Goal: Task Accomplishment & Management: Manage account settings

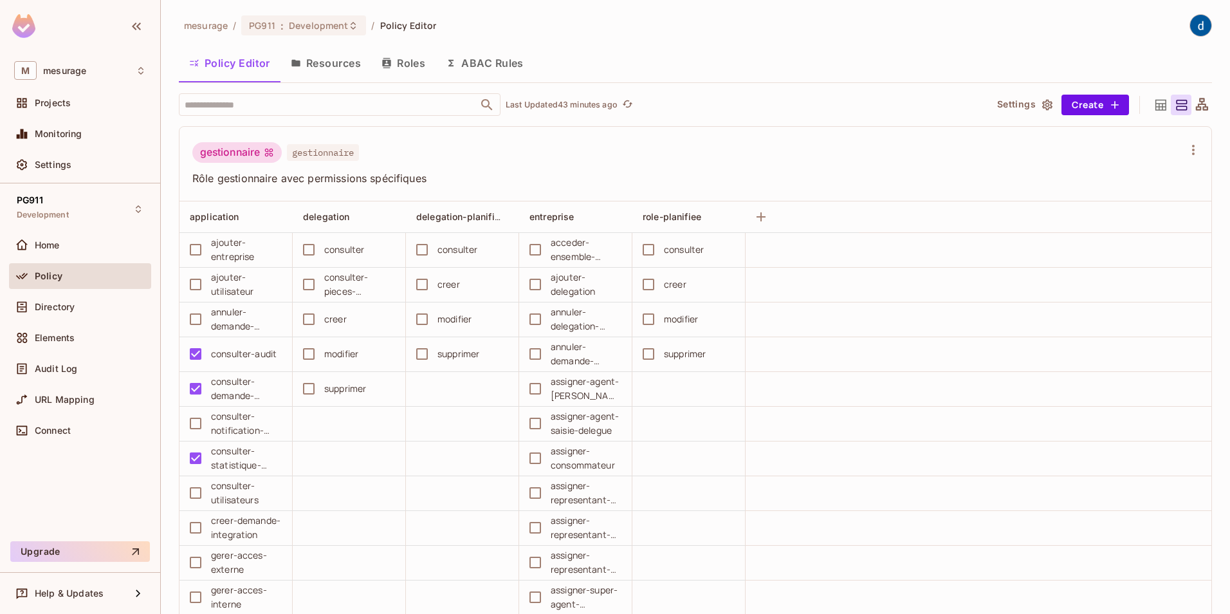
scroll to position [12868, 0]
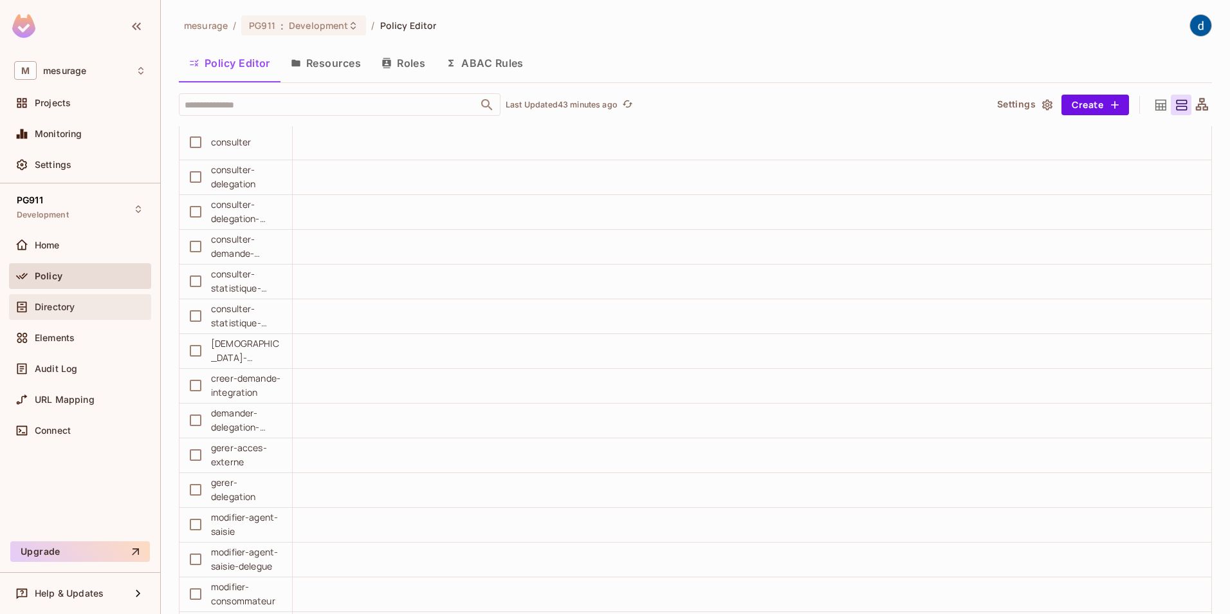
click at [44, 310] on span "Directory" at bounding box center [55, 307] width 40 height 10
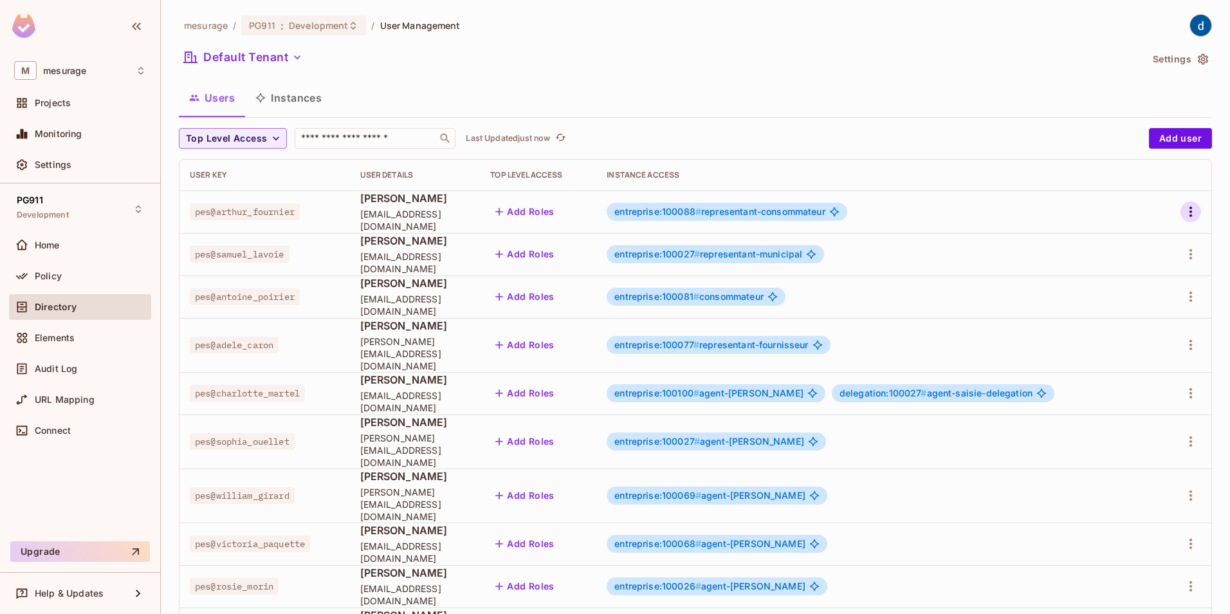
click at [1183, 208] on icon "button" at bounding box center [1190, 211] width 15 height 15
click at [994, 167] on div at bounding box center [615, 307] width 1230 height 614
click at [333, 139] on input "text" at bounding box center [366, 138] width 135 height 13
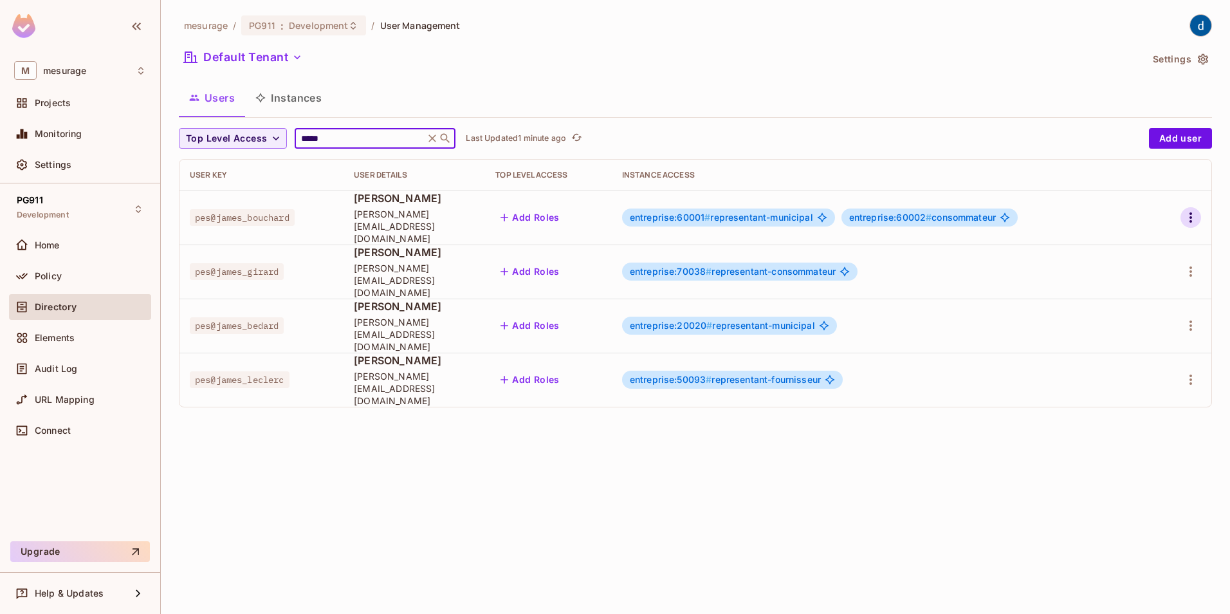
type input "*****"
click at [1190, 210] on icon "button" at bounding box center [1190, 217] width 15 height 15
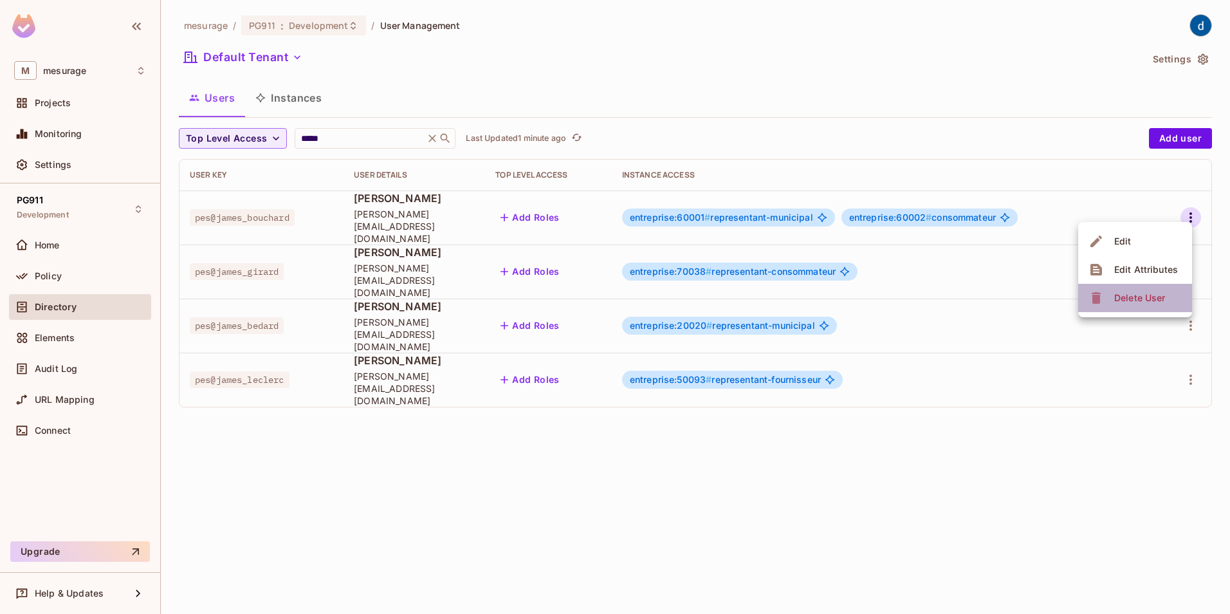
click at [1128, 295] on div "Delete User" at bounding box center [1139, 297] width 51 height 13
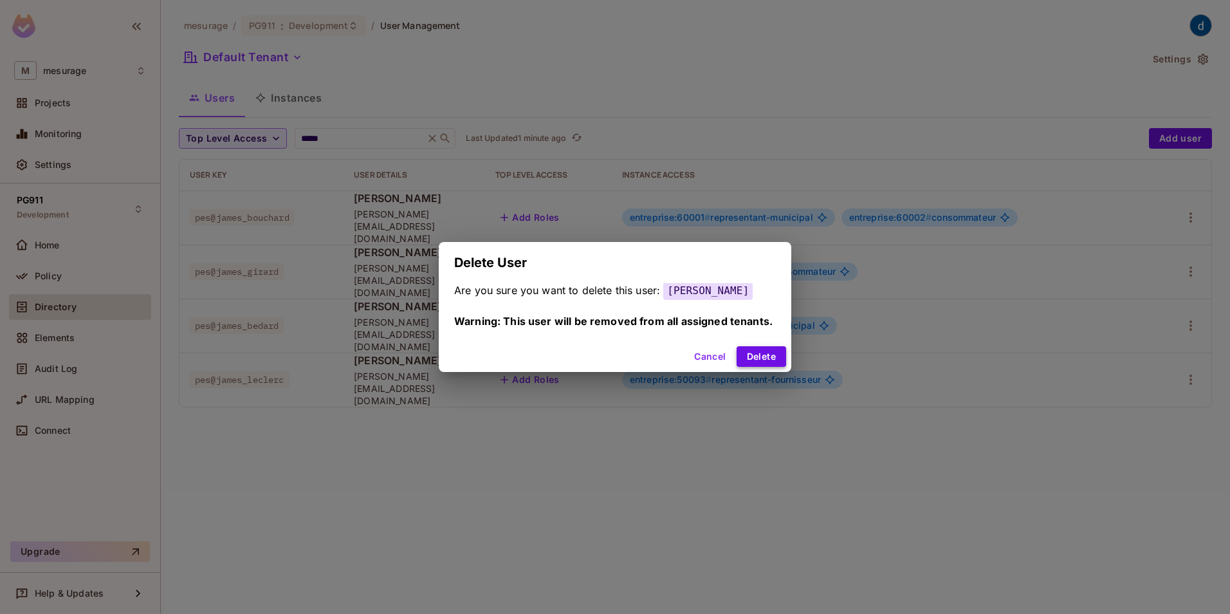
click at [760, 357] on button "Delete" at bounding box center [762, 356] width 50 height 21
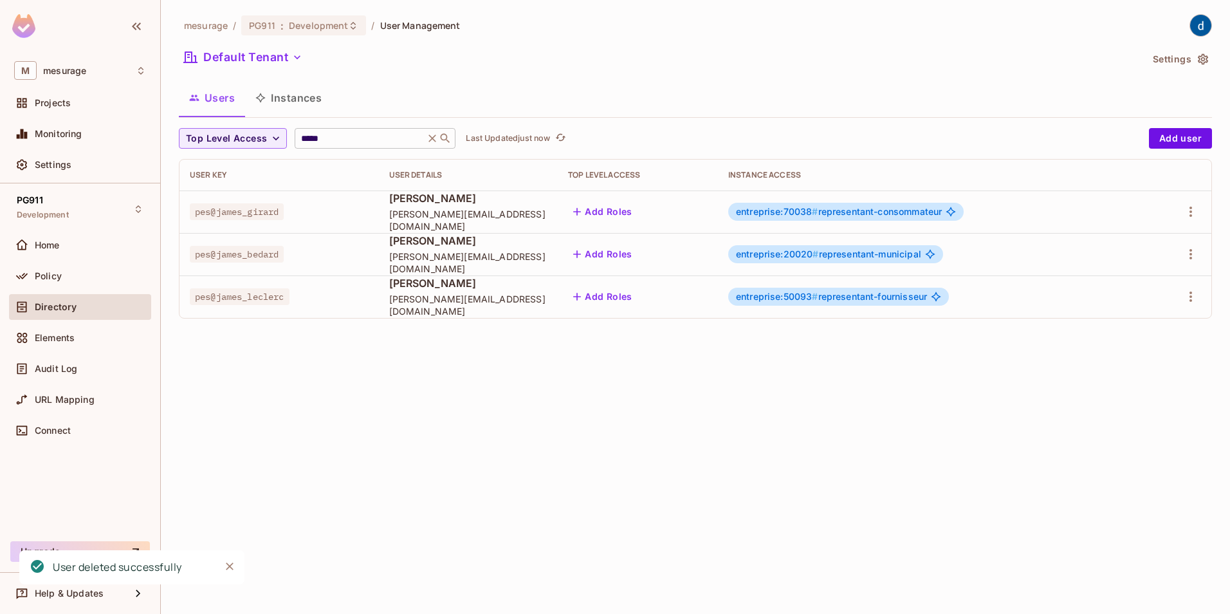
click at [436, 139] on icon at bounding box center [432, 138] width 13 height 13
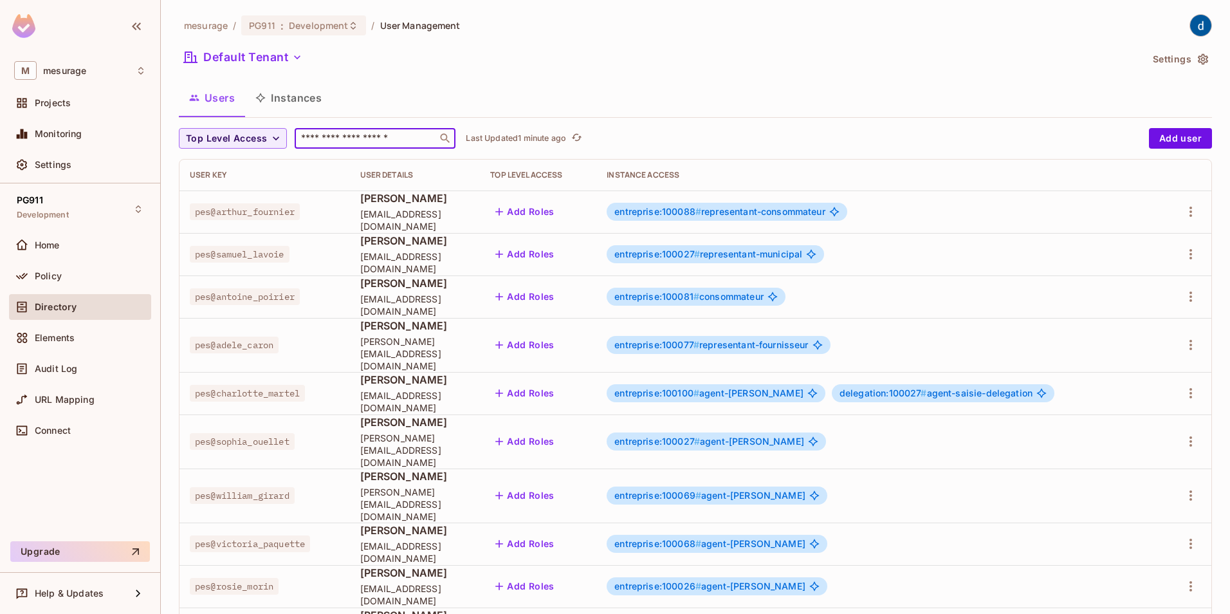
click at [318, 139] on input "text" at bounding box center [366, 138] width 135 height 13
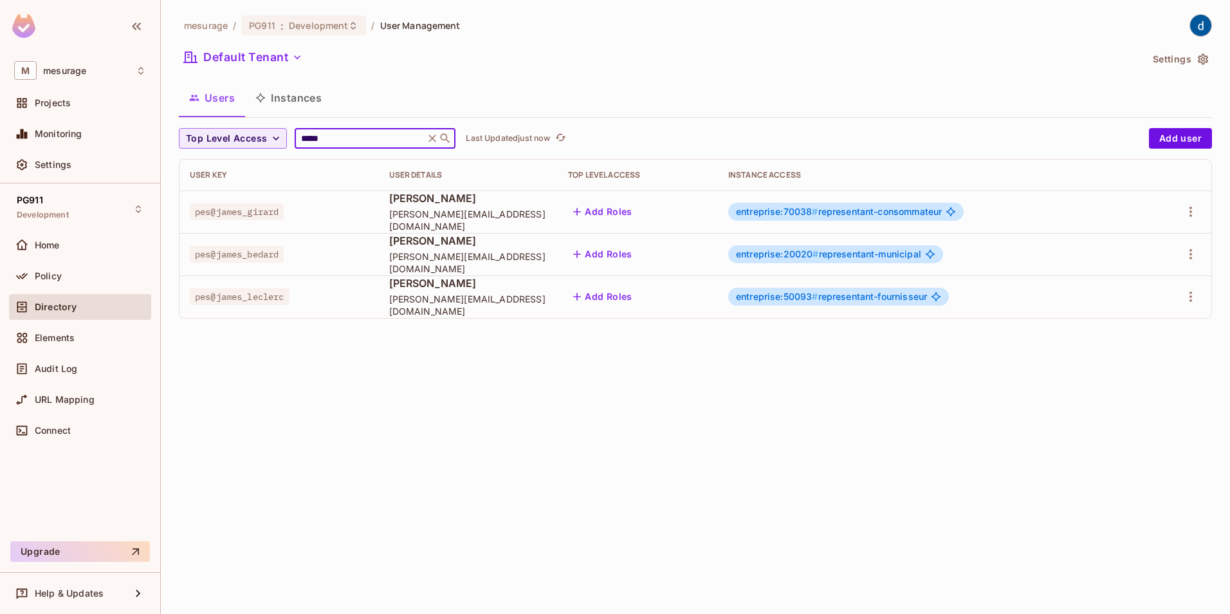
type input "*****"
click at [492, 407] on div "mesurage / PG911 : Development / User Management Default Tenant Settings Users …" at bounding box center [695, 307] width 1069 height 614
click at [777, 477] on div "mesurage / PG911 : Development / User Management Default Tenant Settings Users …" at bounding box center [695, 307] width 1069 height 614
click at [58, 279] on span "Policy" at bounding box center [48, 276] width 27 height 10
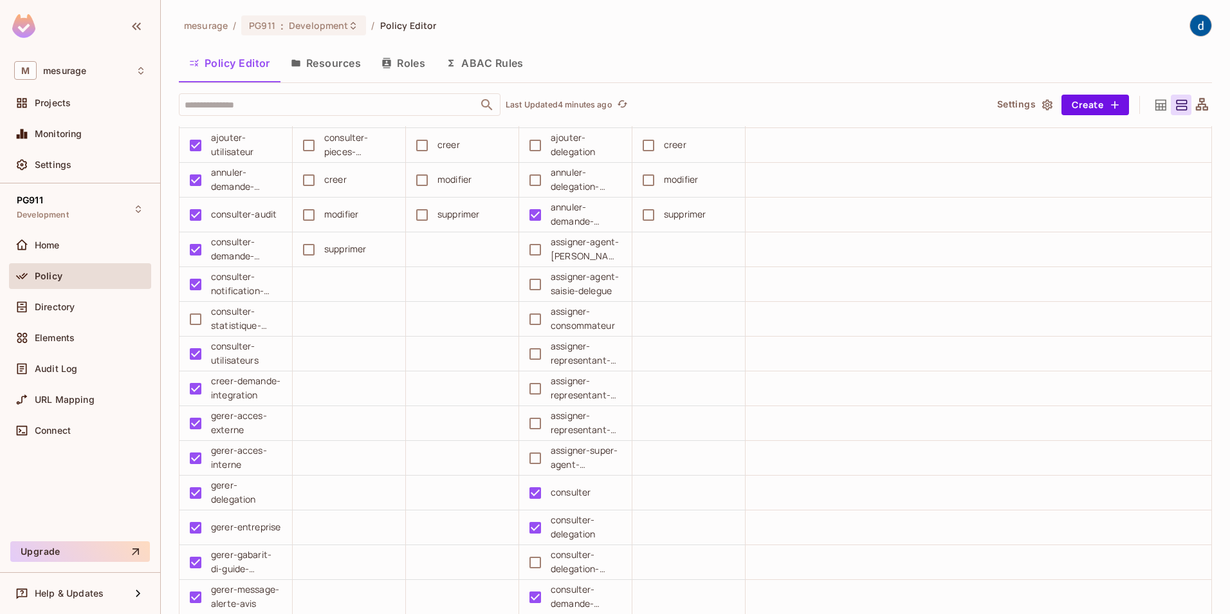
scroll to position [1544, 0]
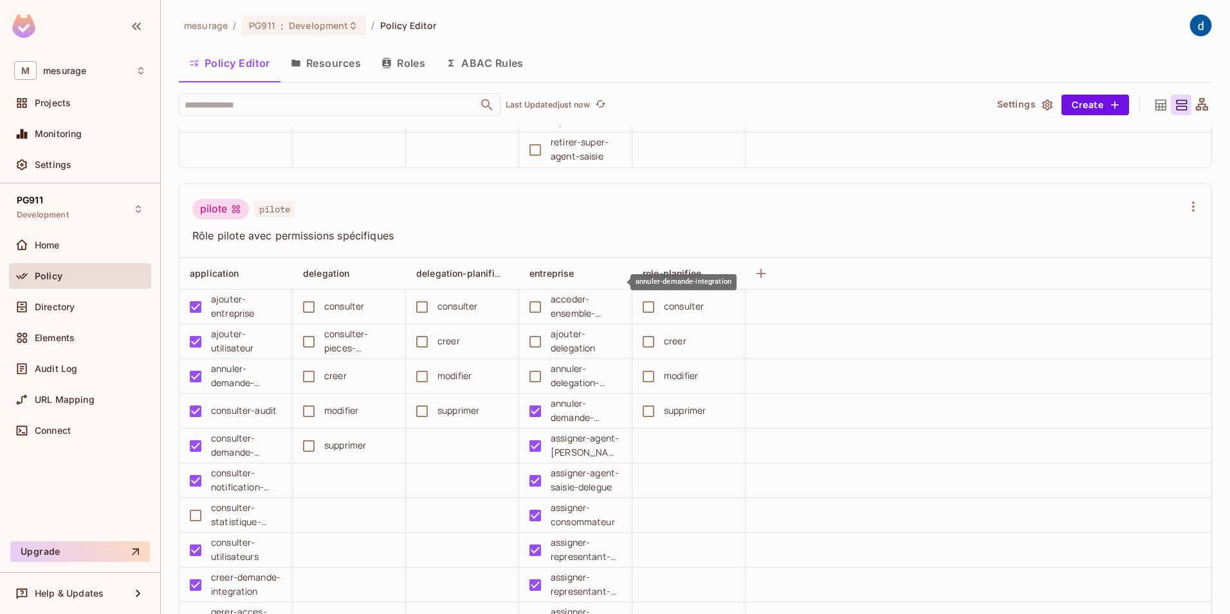
scroll to position [1480, 0]
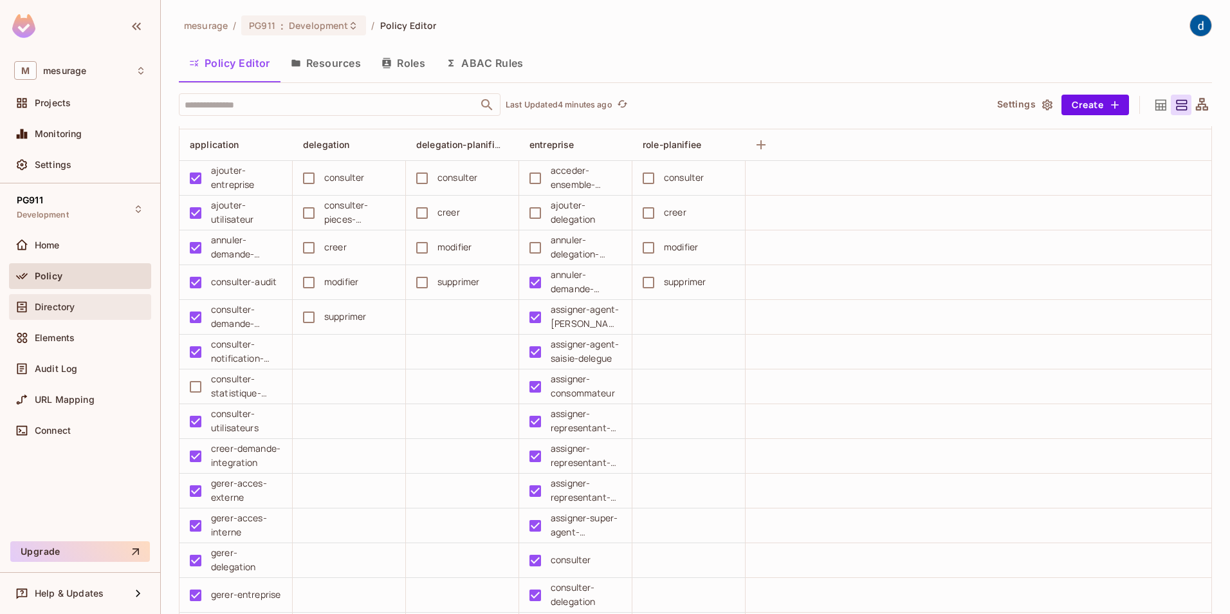
click at [51, 307] on span "Directory" at bounding box center [55, 307] width 40 height 10
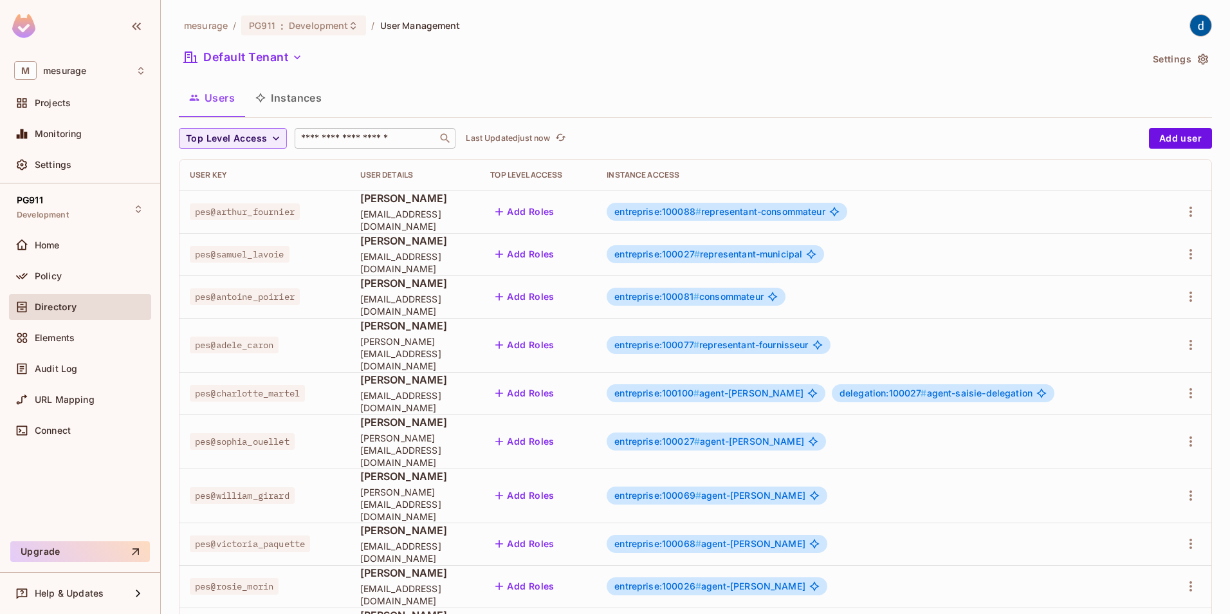
click at [352, 138] on input "text" at bounding box center [366, 138] width 135 height 13
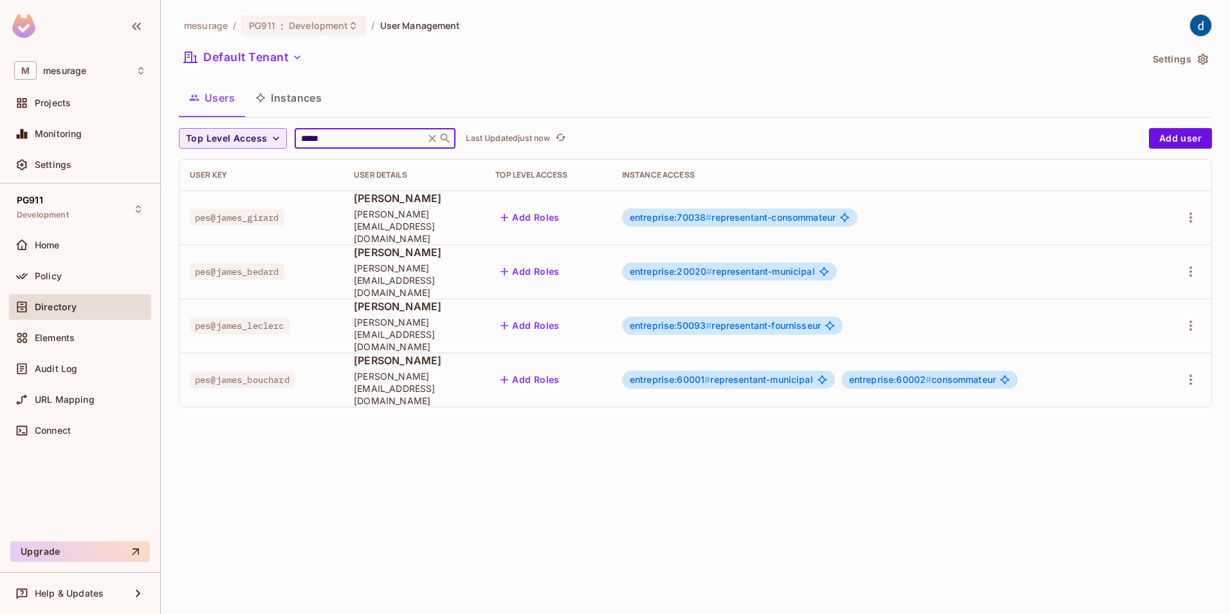
type input "*****"
click at [293, 95] on button "Instances" at bounding box center [288, 98] width 87 height 32
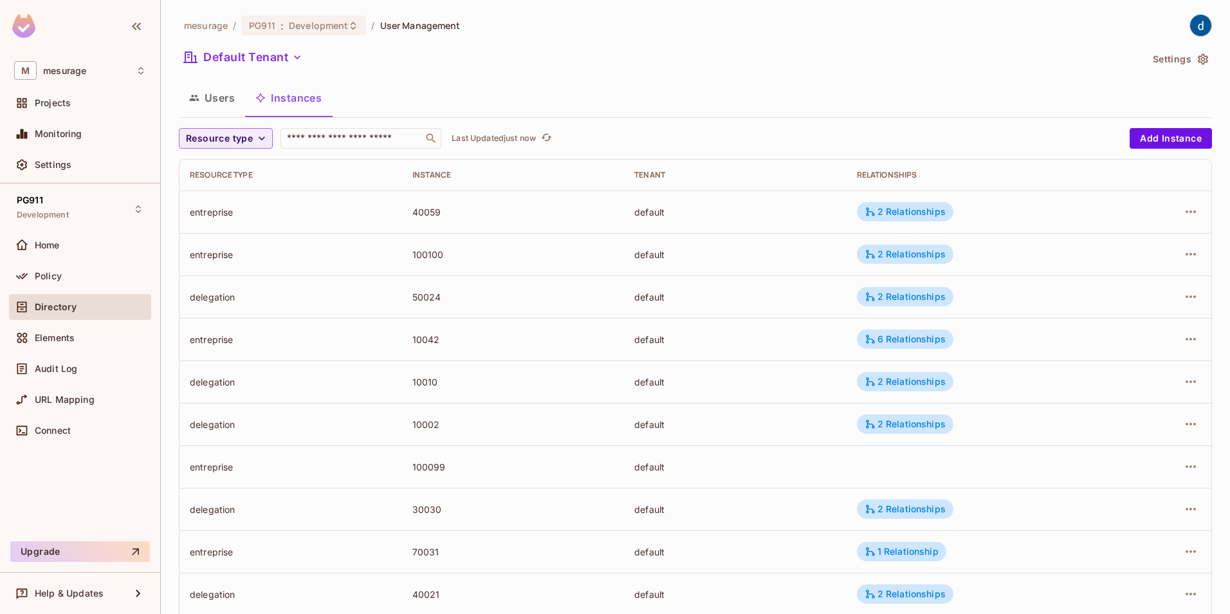
click at [226, 94] on button "Users" at bounding box center [212, 98] width 66 height 32
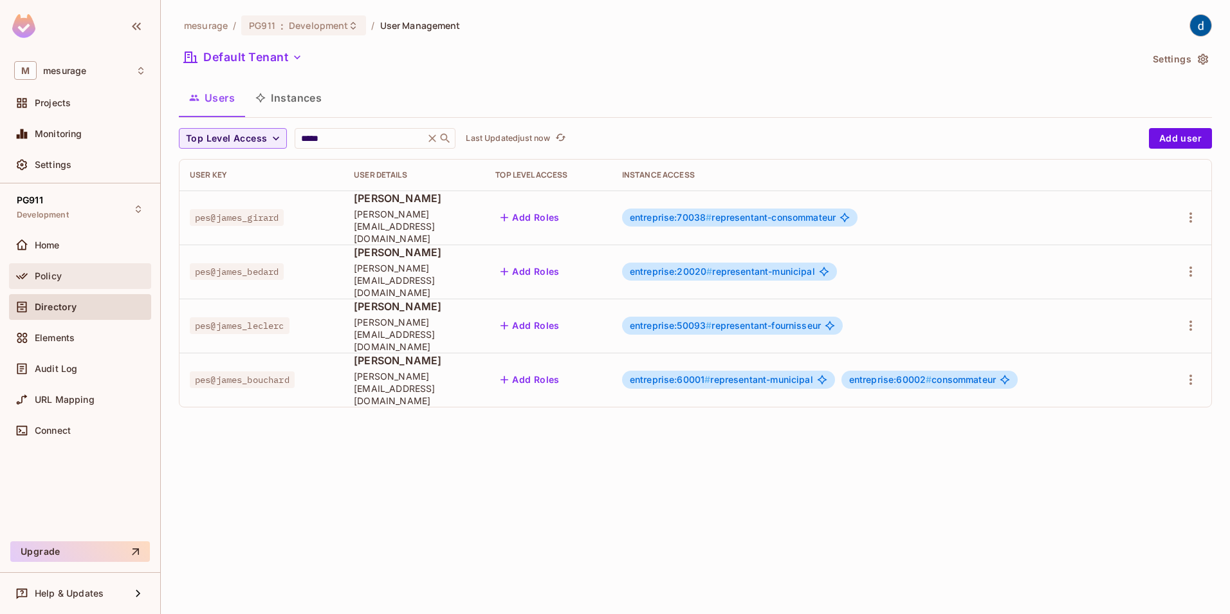
click at [50, 269] on div "Policy" at bounding box center [80, 275] width 132 height 15
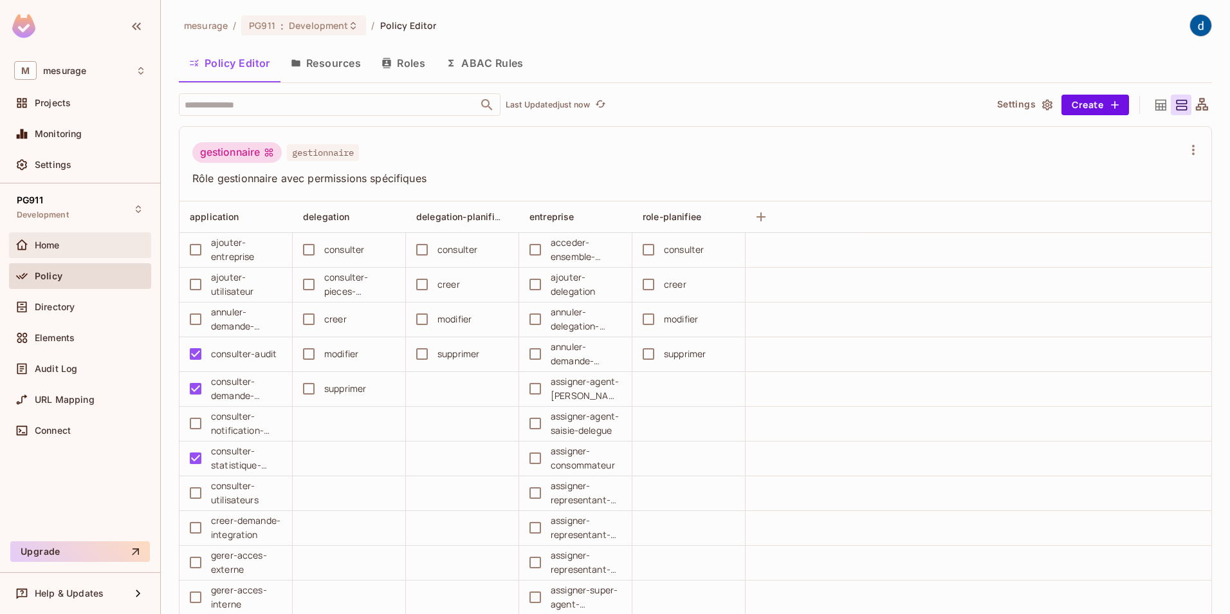
click at [41, 247] on span "Home" at bounding box center [47, 245] width 25 height 10
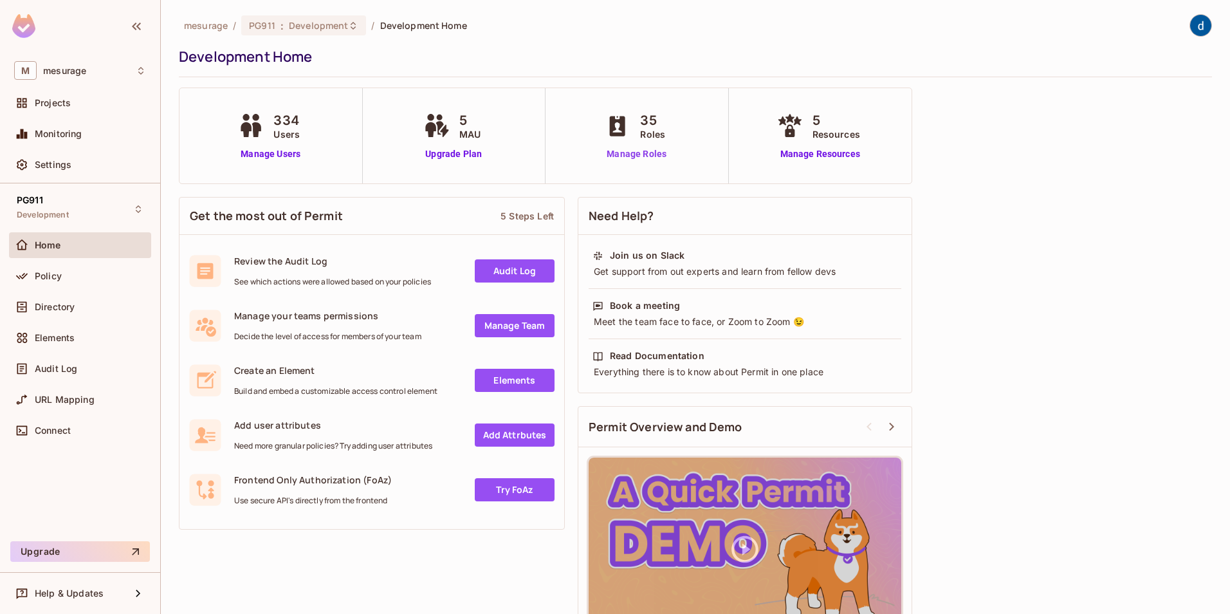
click at [651, 155] on link "Manage Roles" at bounding box center [637, 154] width 70 height 14
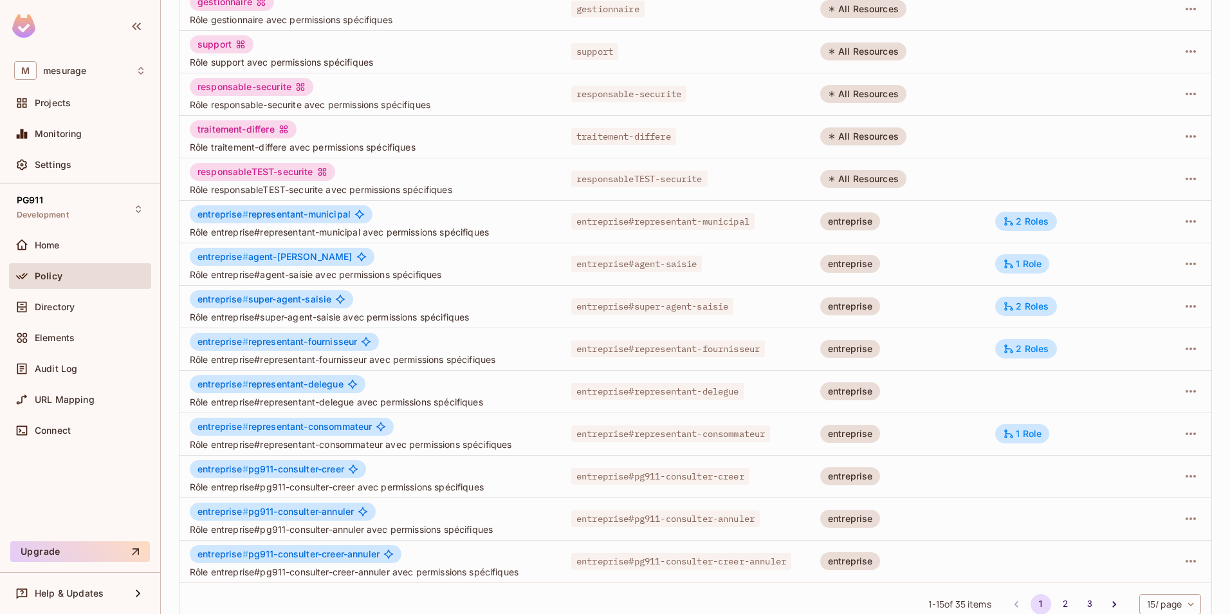
scroll to position [232, 0]
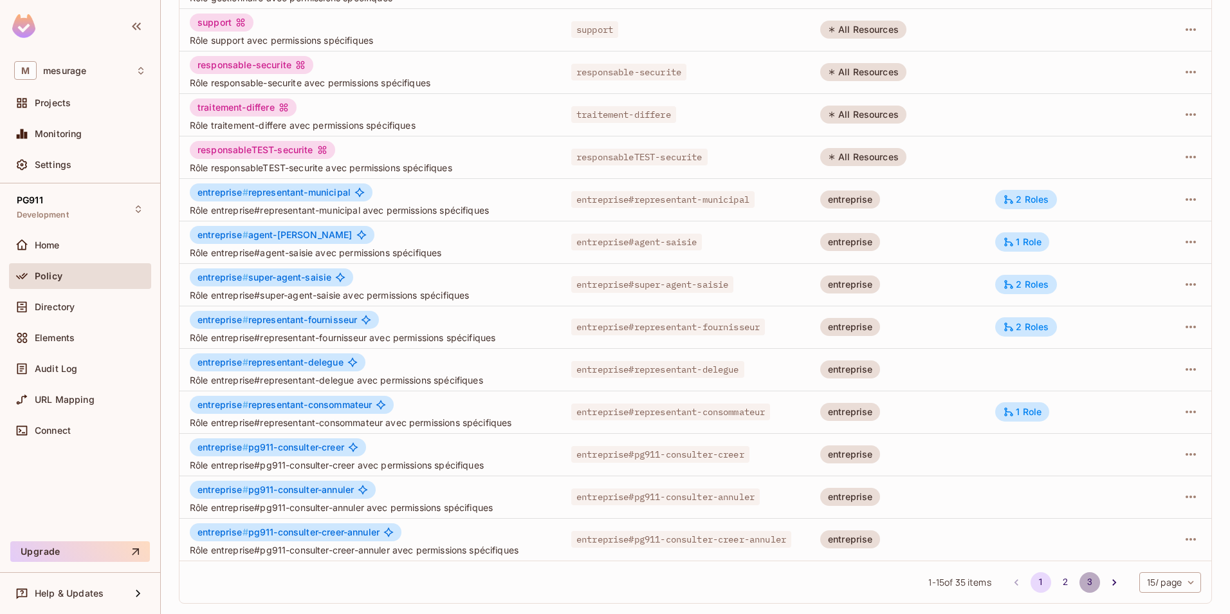
click at [1080, 585] on button "3" at bounding box center [1090, 582] width 21 height 21
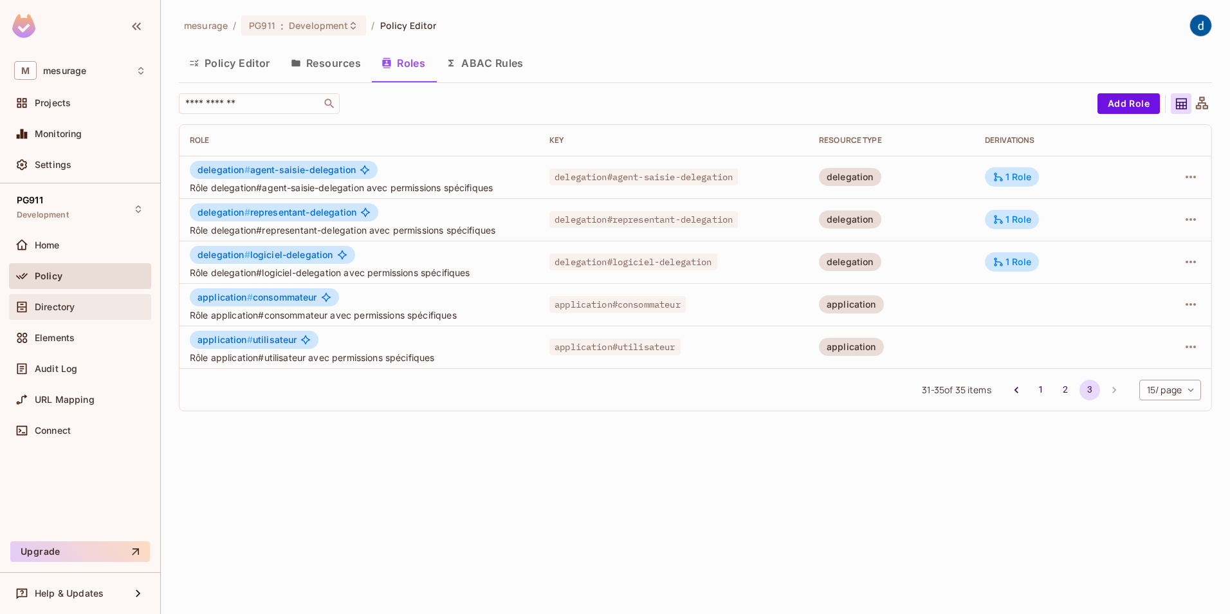
click at [61, 305] on span "Directory" at bounding box center [55, 307] width 40 height 10
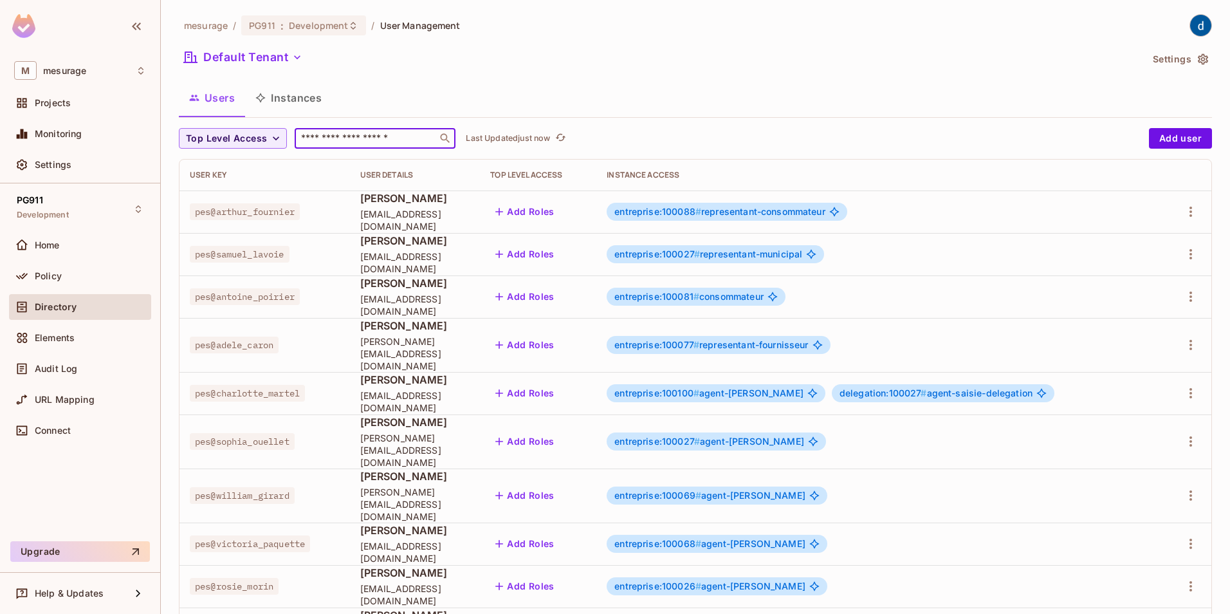
click at [391, 140] on input "text" at bounding box center [366, 138] width 135 height 13
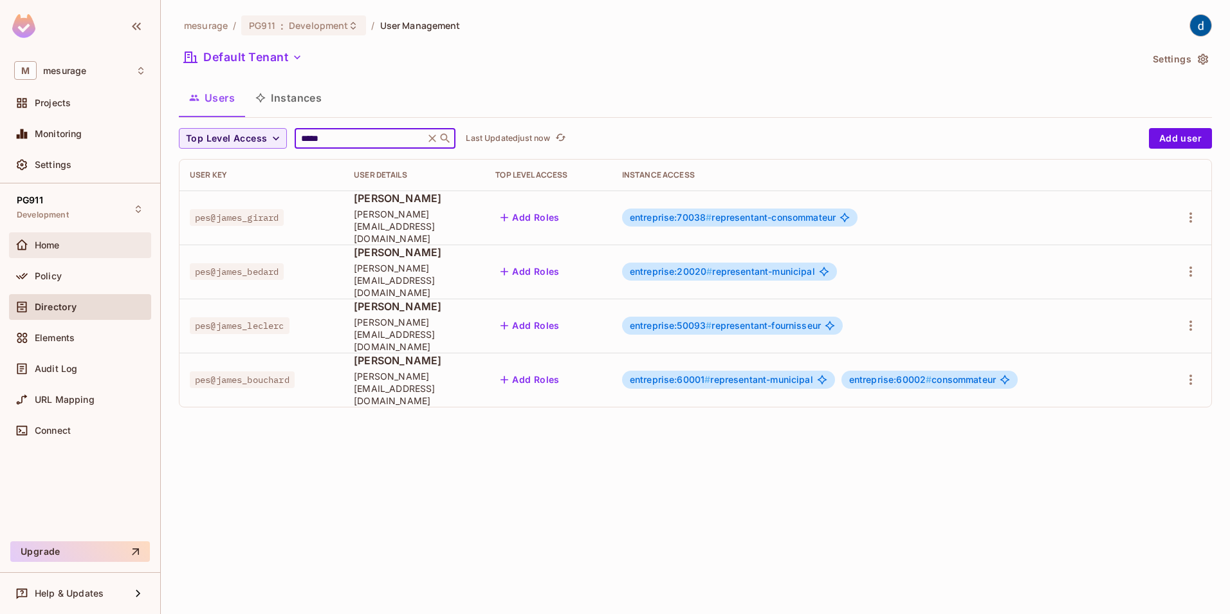
type input "*****"
click at [62, 242] on div "Home" at bounding box center [90, 245] width 111 height 10
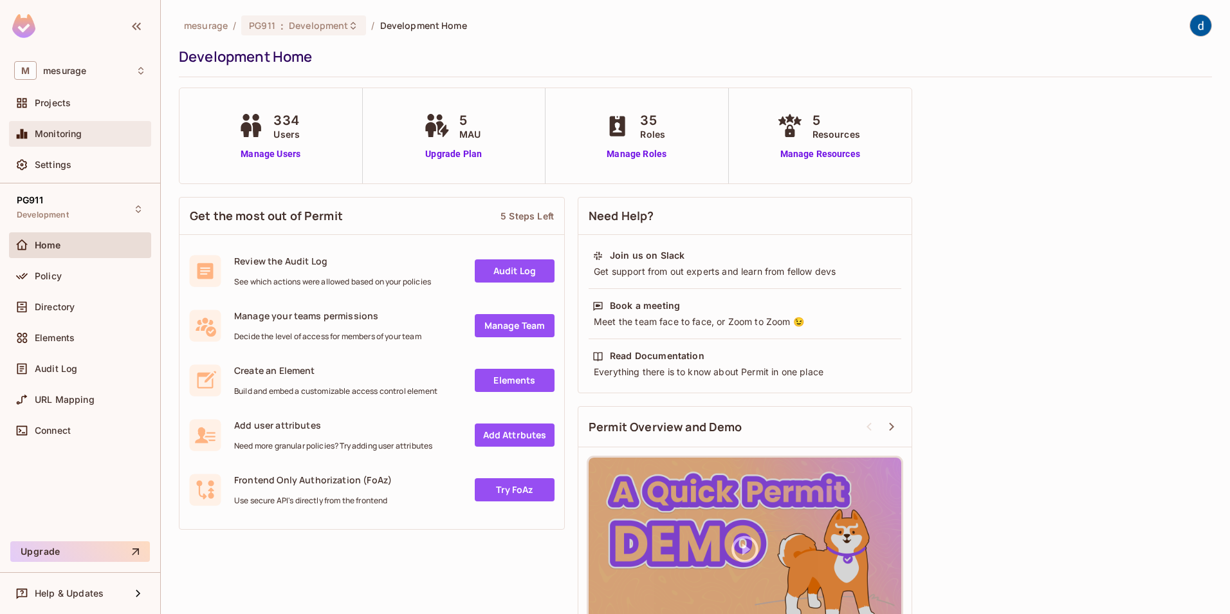
click at [73, 138] on span "Monitoring" at bounding box center [59, 134] width 48 height 10
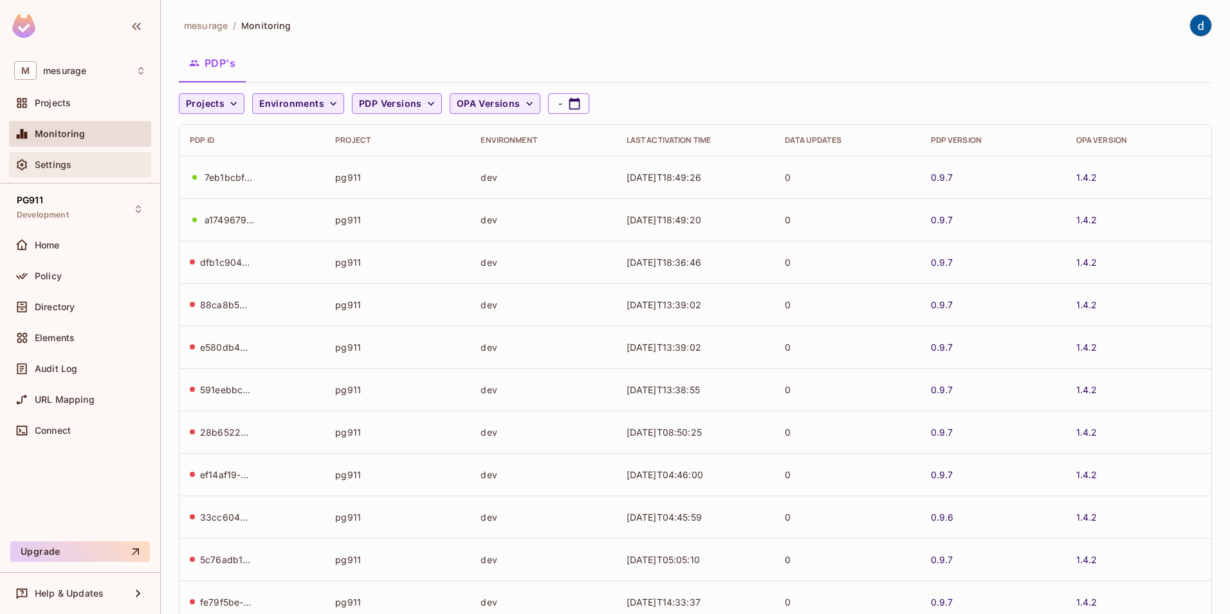
click at [60, 163] on span "Settings" at bounding box center [53, 165] width 37 height 10
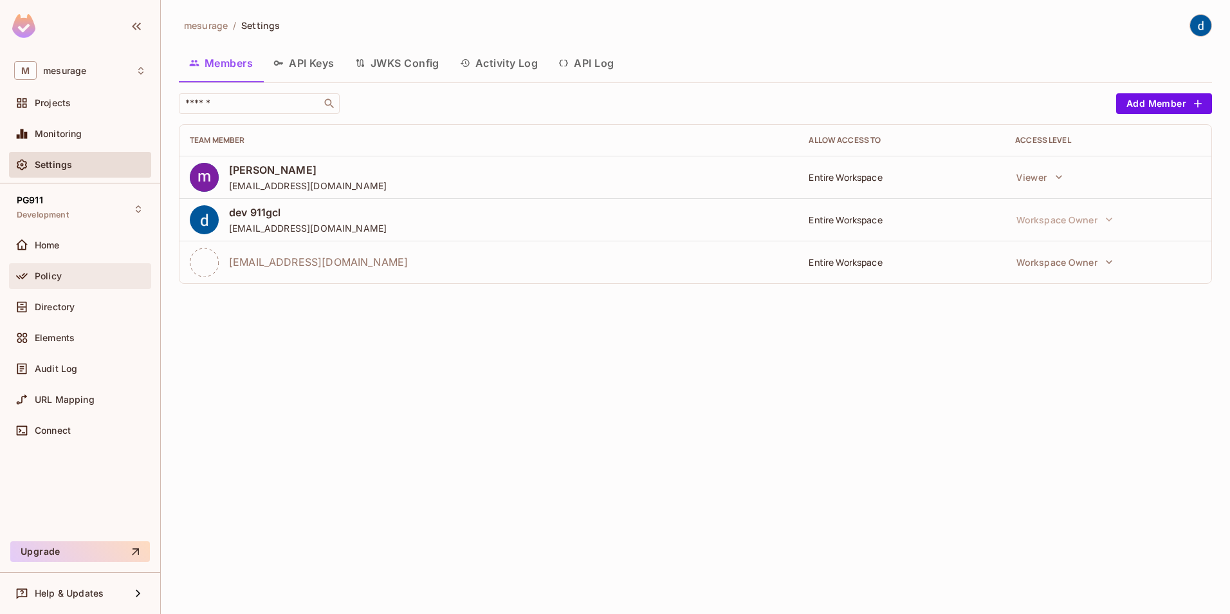
click at [54, 273] on span "Policy" at bounding box center [48, 276] width 27 height 10
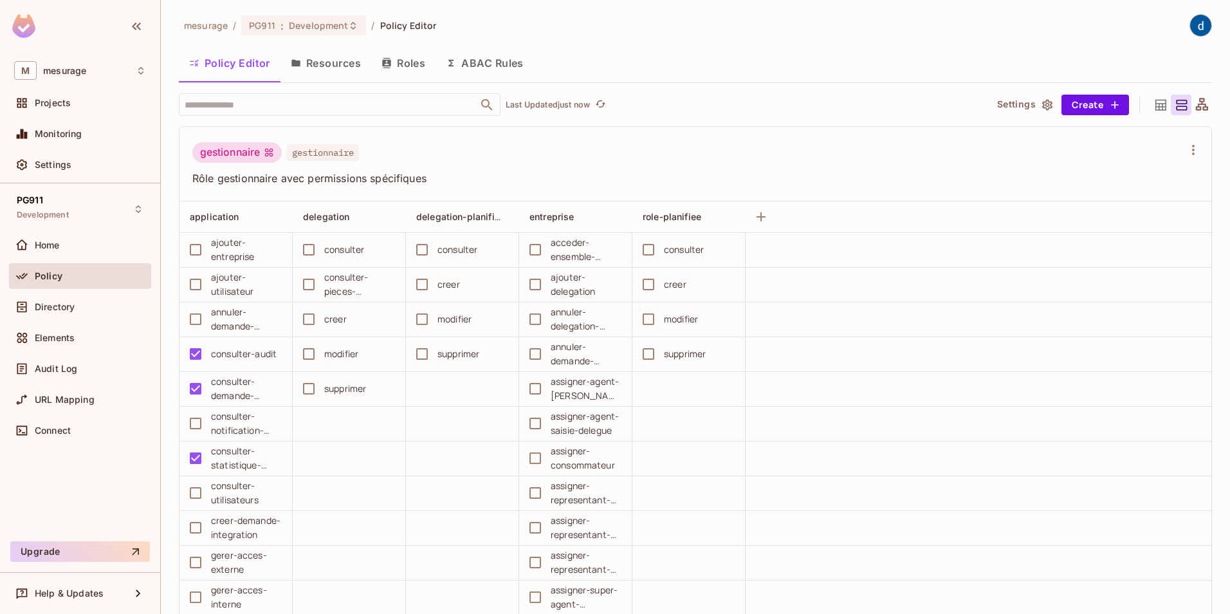
click at [330, 65] on button "Resources" at bounding box center [326, 63] width 91 height 32
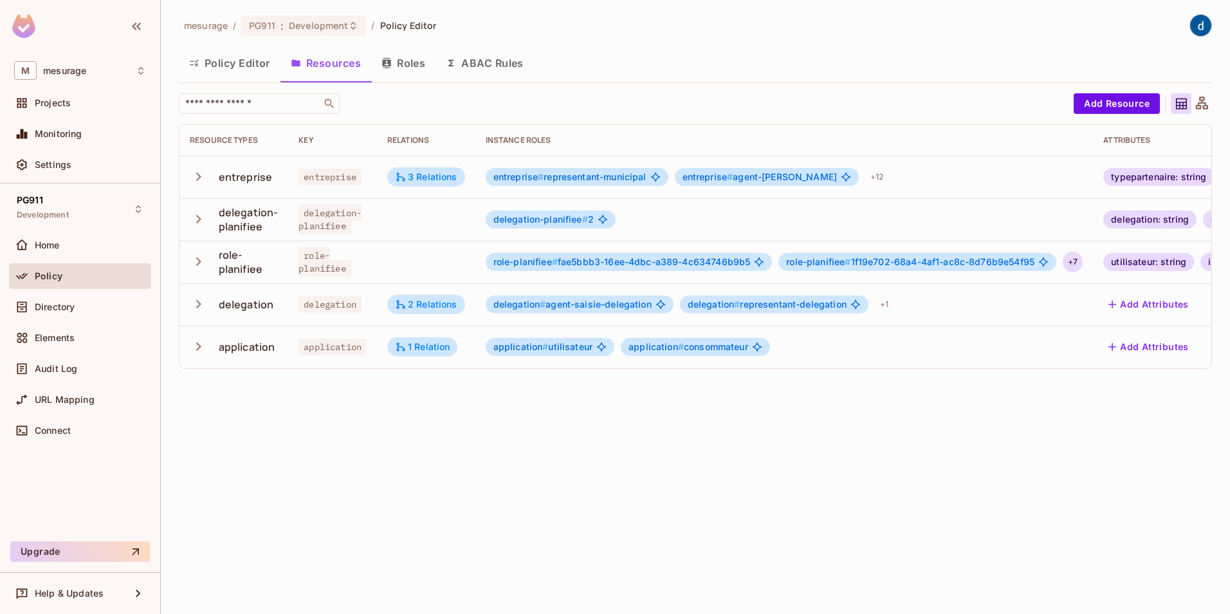
click at [1075, 261] on div "+ 7" at bounding box center [1073, 262] width 20 height 21
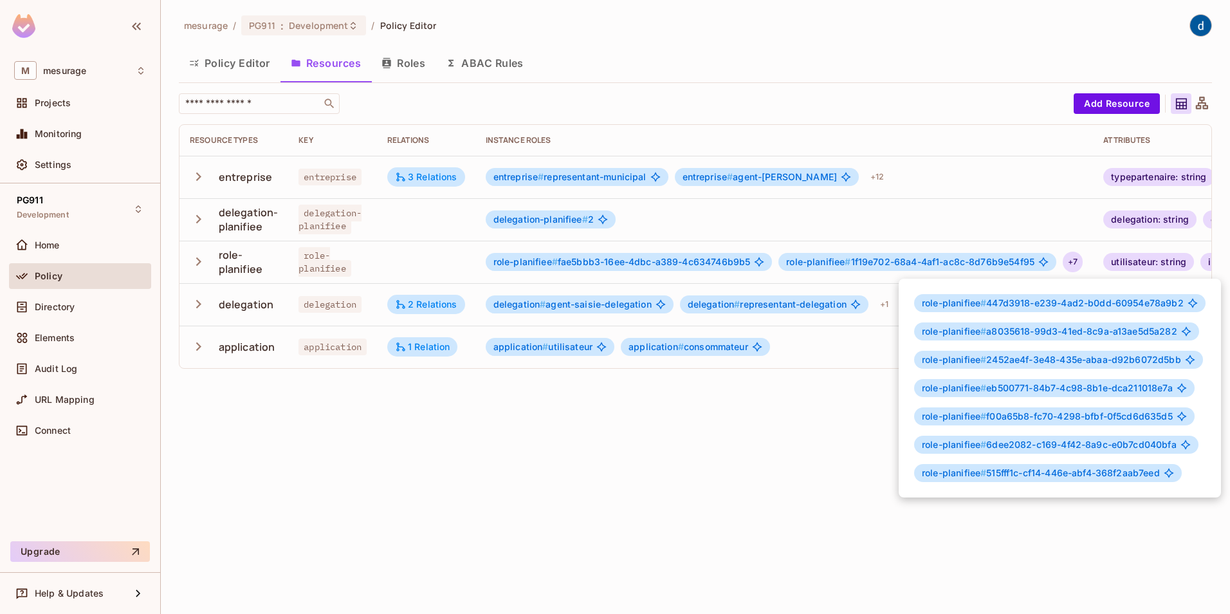
click at [1031, 577] on div at bounding box center [615, 307] width 1230 height 614
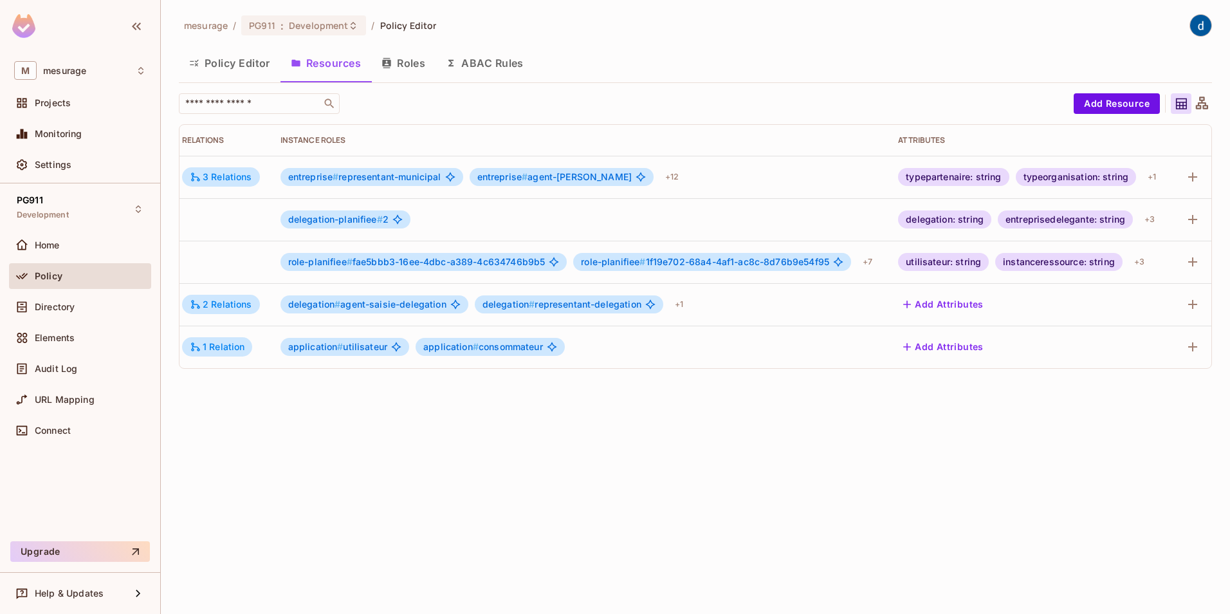
scroll to position [0, 235]
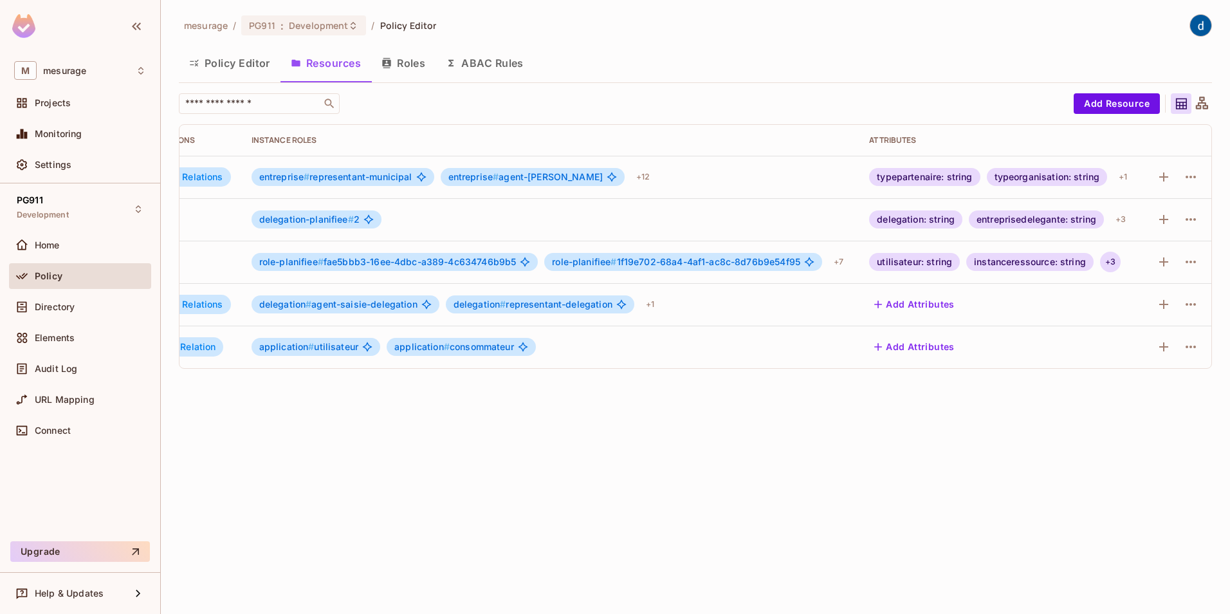
click at [1114, 263] on div "+ 3" at bounding box center [1110, 262] width 21 height 21
click at [938, 450] on div at bounding box center [615, 307] width 1230 height 614
click at [811, 259] on icon at bounding box center [809, 262] width 10 height 10
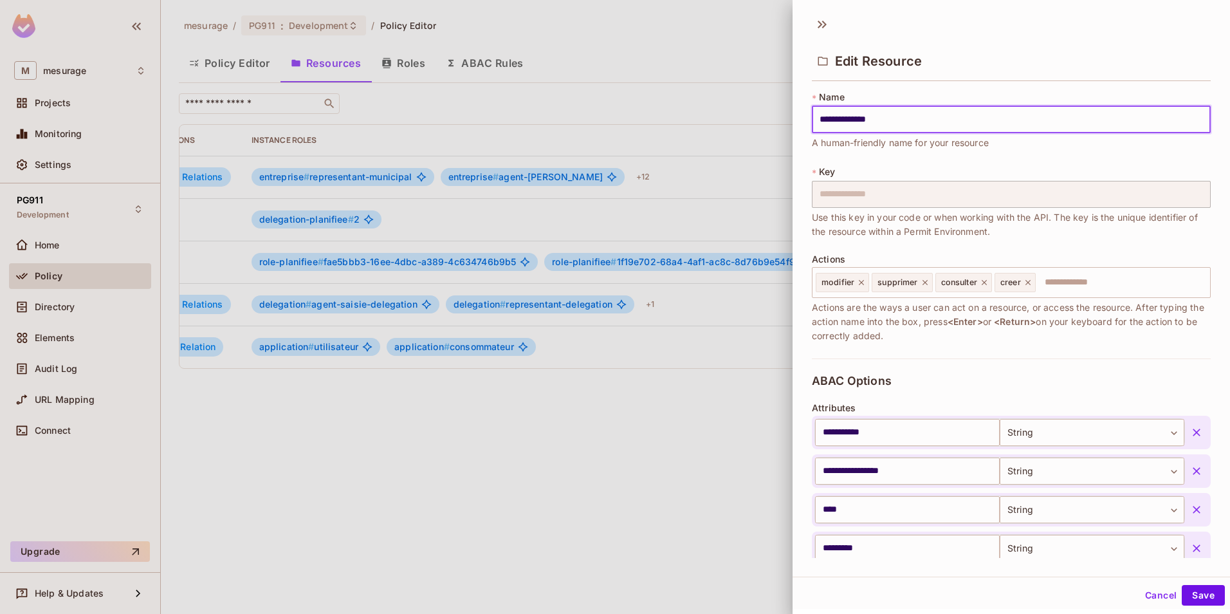
click at [627, 484] on div at bounding box center [615, 307] width 1230 height 614
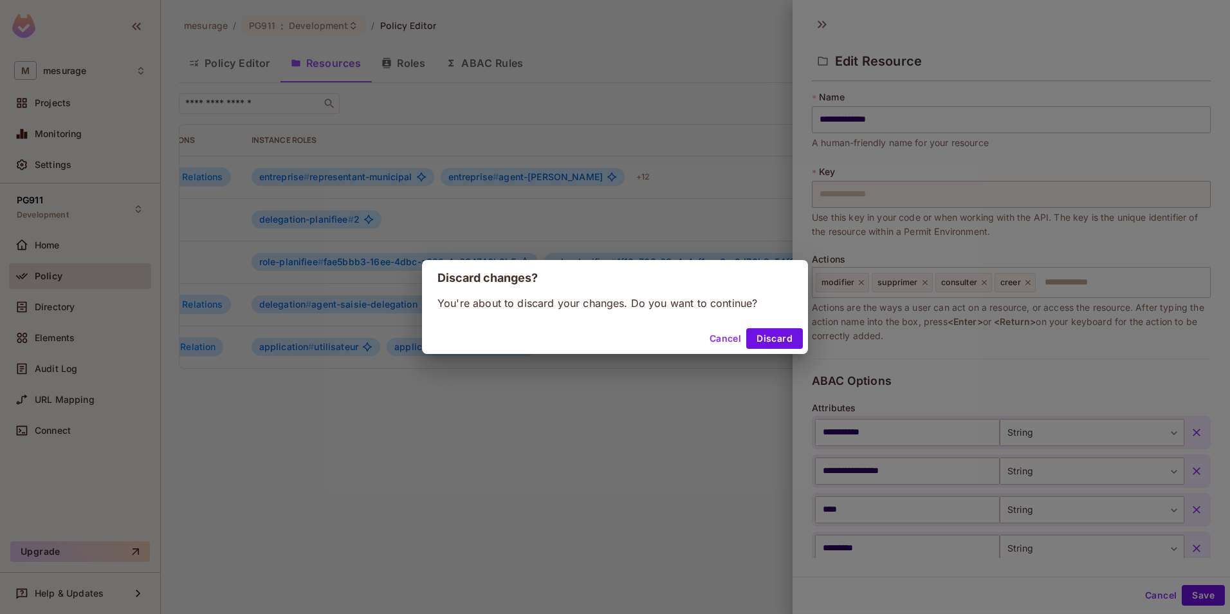
click at [719, 340] on button "Cancel" at bounding box center [726, 338] width 42 height 21
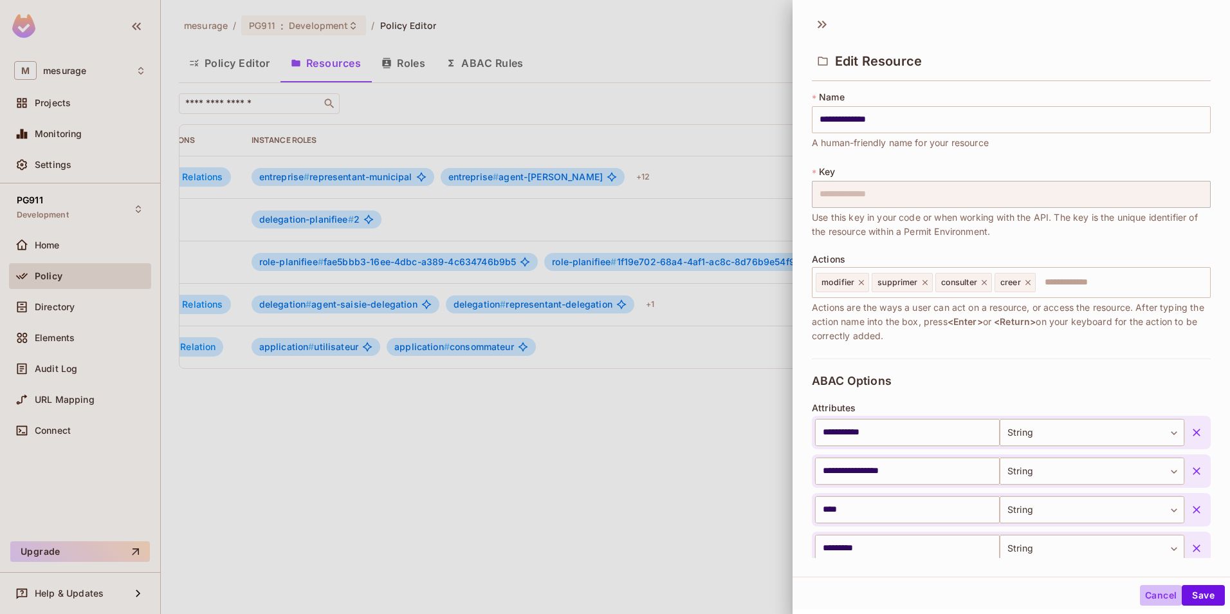
click at [1152, 598] on button "Cancel" at bounding box center [1161, 595] width 42 height 21
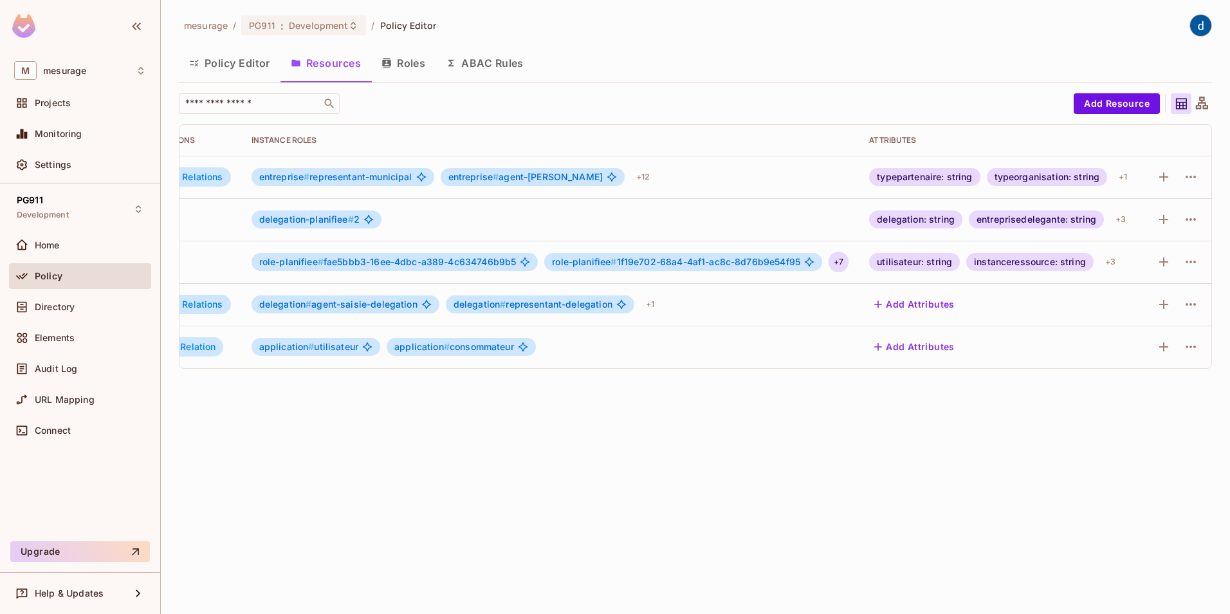
click at [836, 261] on div "+ 7" at bounding box center [839, 262] width 20 height 21
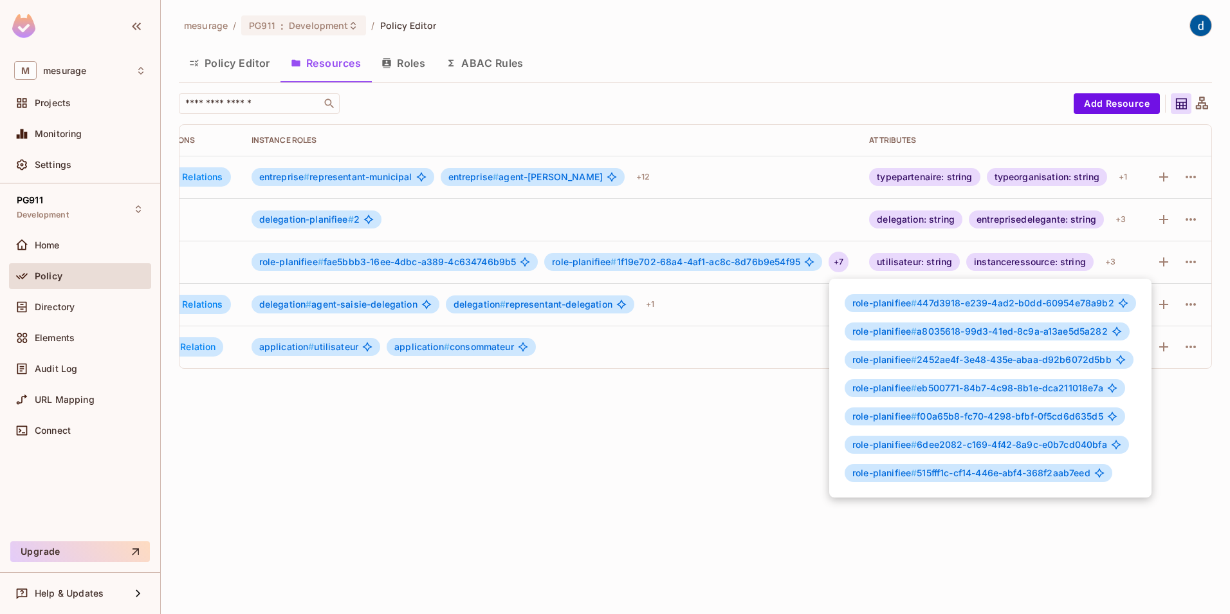
click at [981, 474] on span "role-planifiee # 515fff1c-cf14-446e-abf4-368f2aab7eed" at bounding box center [972, 473] width 238 height 10
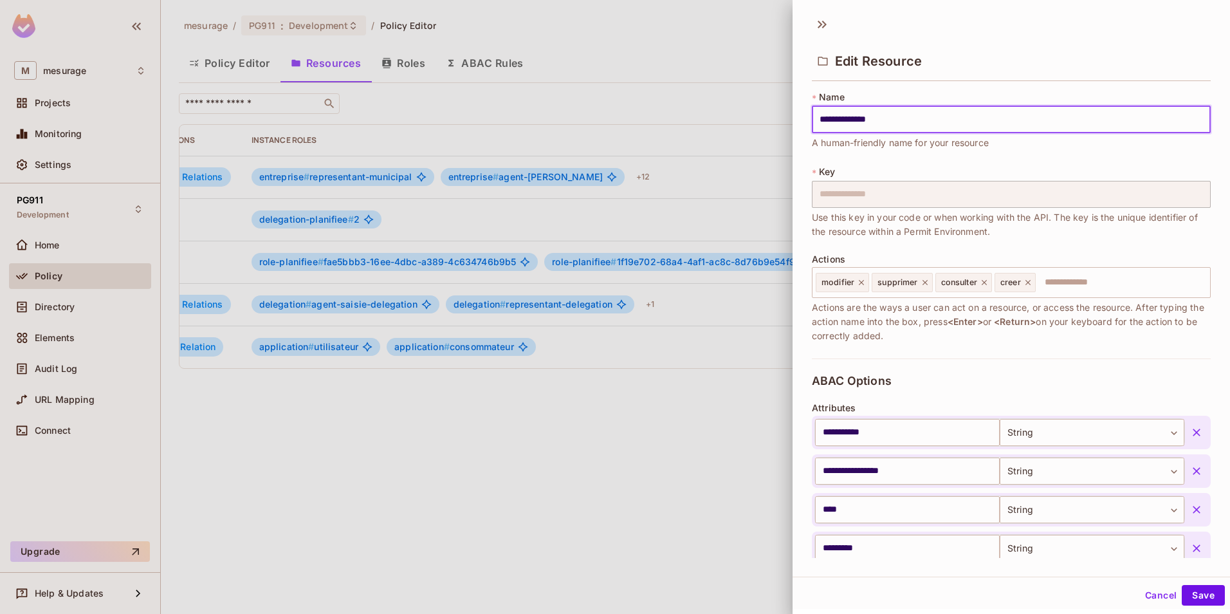
click at [981, 474] on input "**********" at bounding box center [907, 470] width 185 height 27
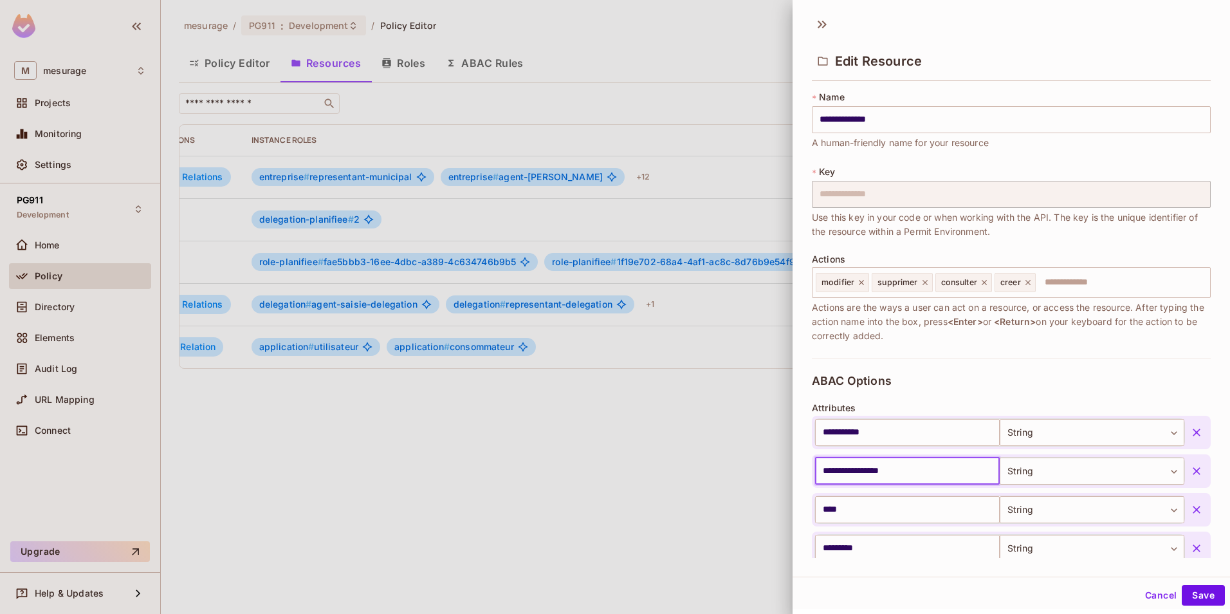
click at [981, 474] on input "**********" at bounding box center [907, 470] width 185 height 27
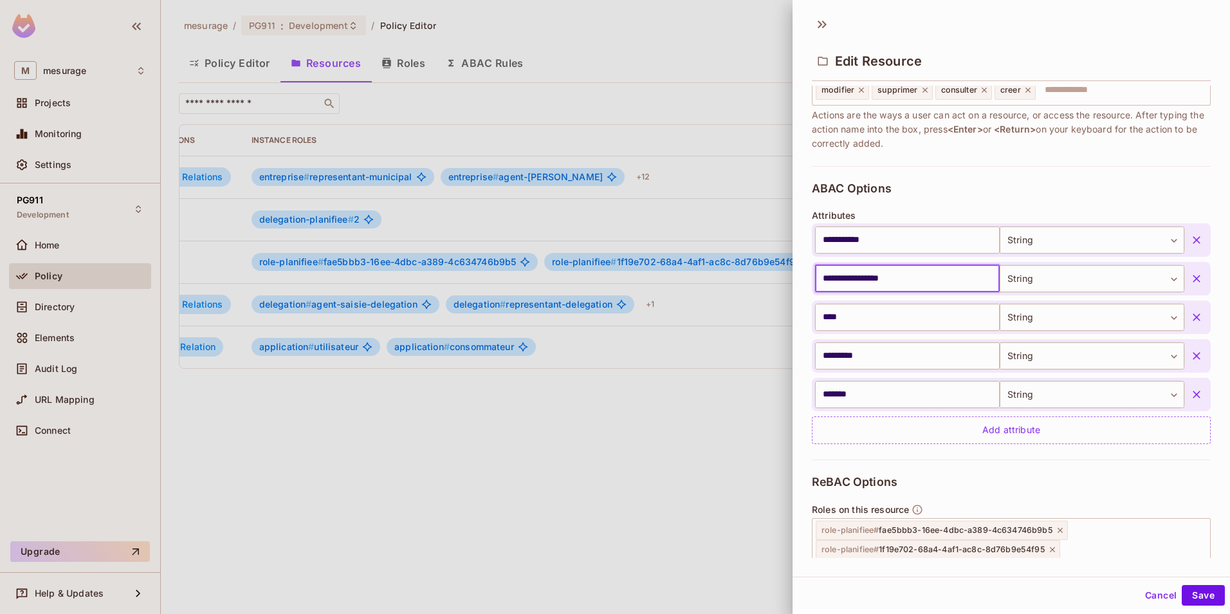
scroll to position [257, 0]
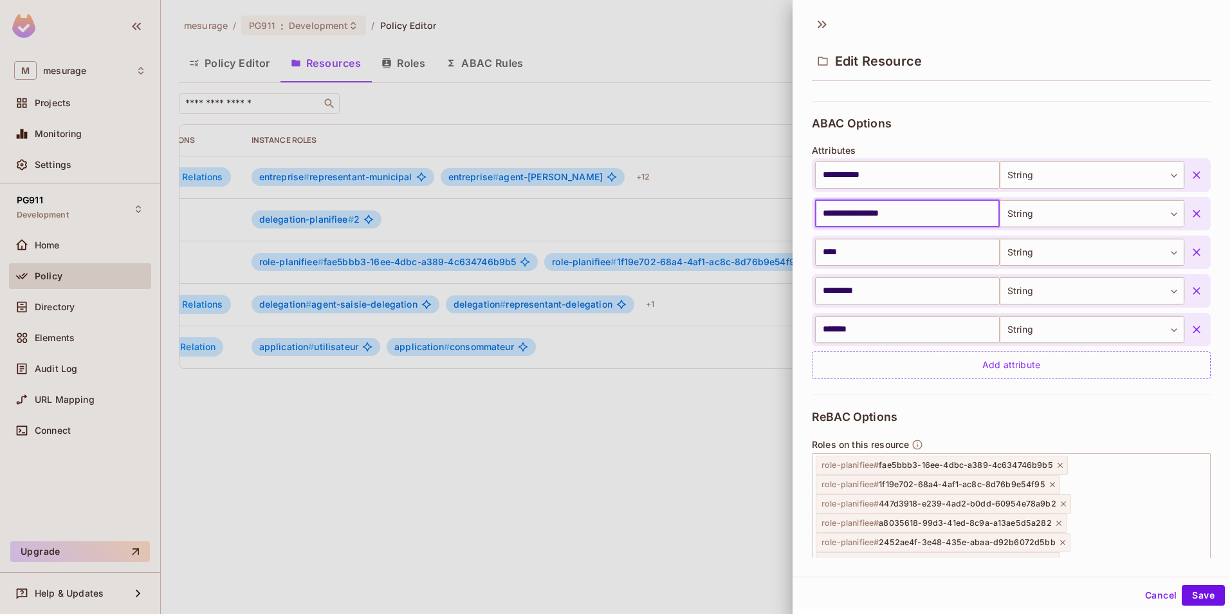
click at [1140, 594] on button "Cancel" at bounding box center [1161, 595] width 42 height 21
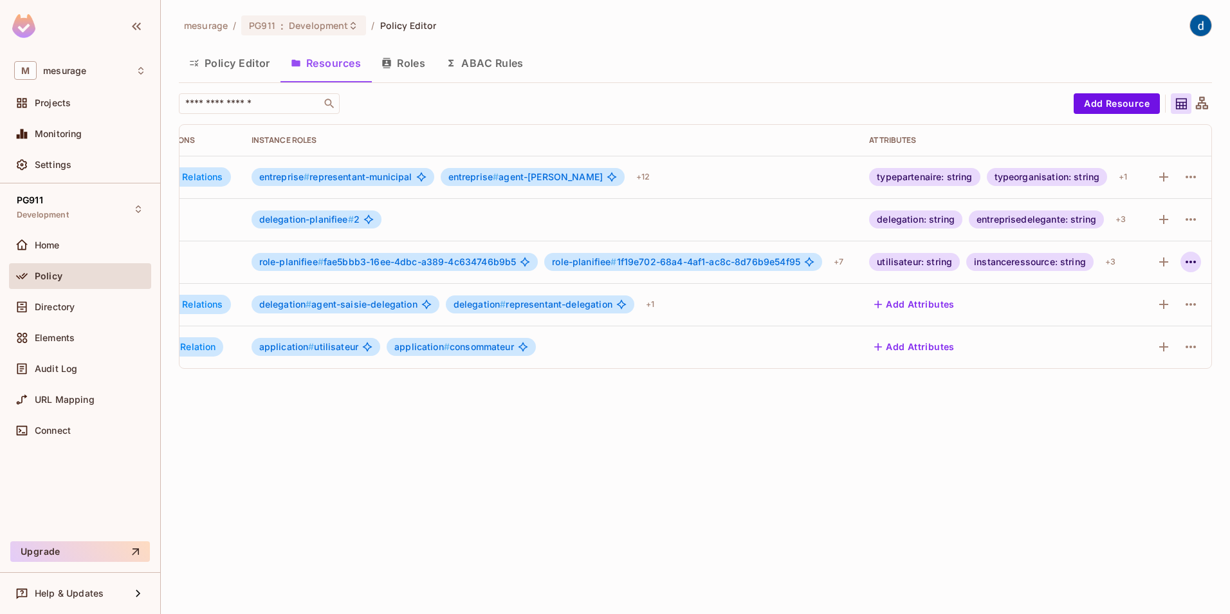
click at [1193, 260] on icon "button" at bounding box center [1190, 261] width 15 height 15
click at [1142, 312] on div "Edit Resource" at bounding box center [1135, 312] width 60 height 13
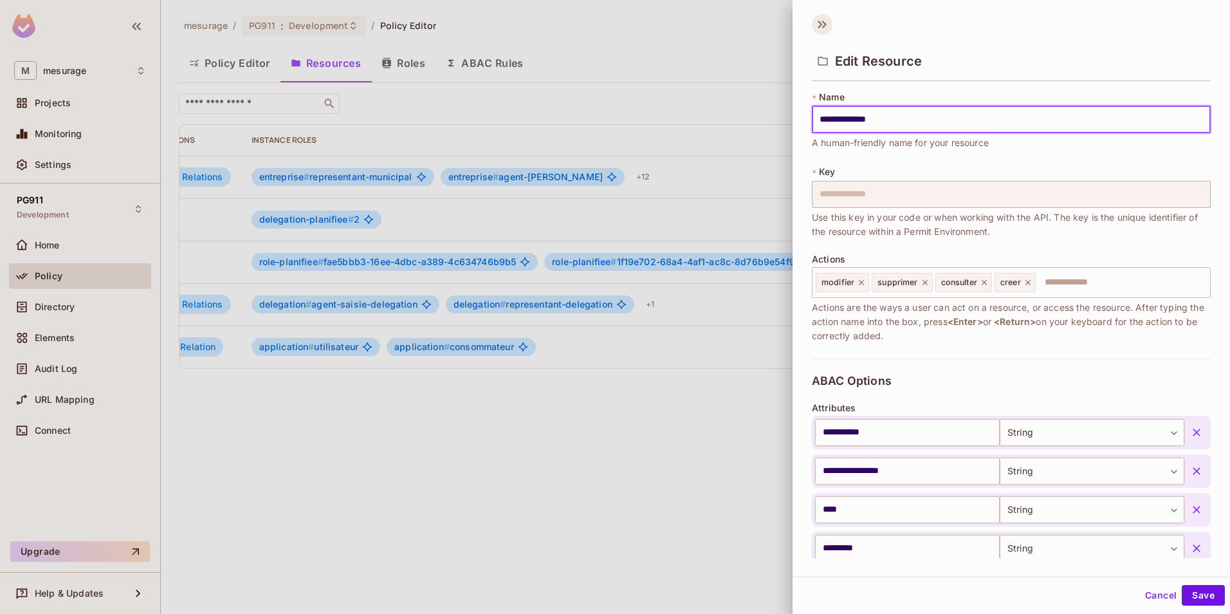
click at [820, 26] on icon at bounding box center [820, 25] width 5 height 8
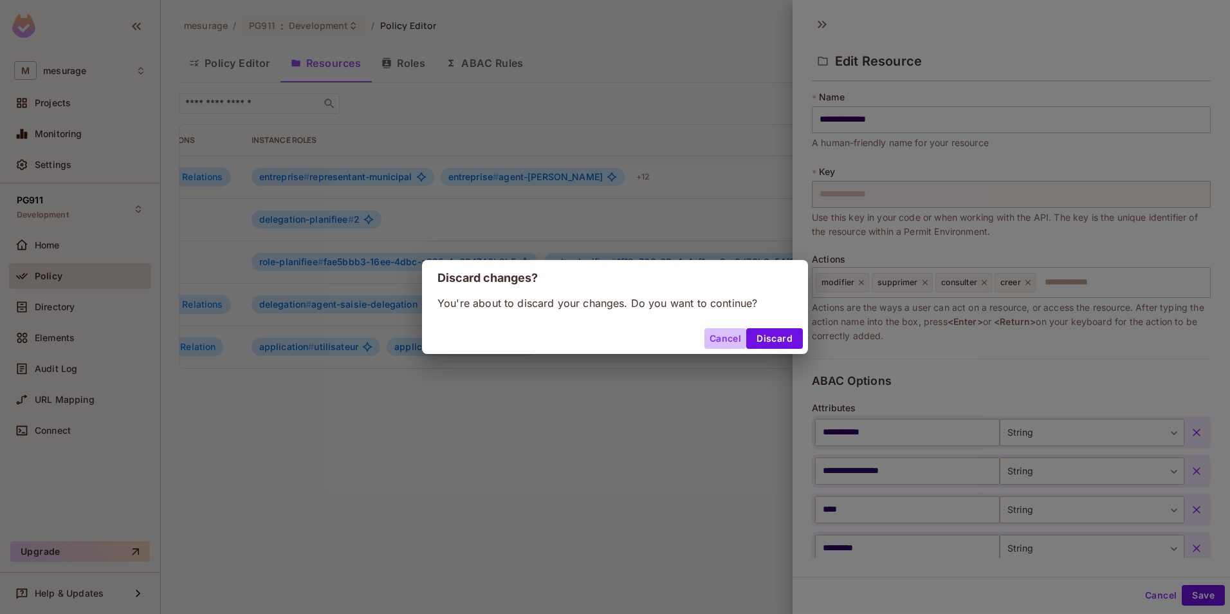
click at [728, 340] on button "Cancel" at bounding box center [726, 338] width 42 height 21
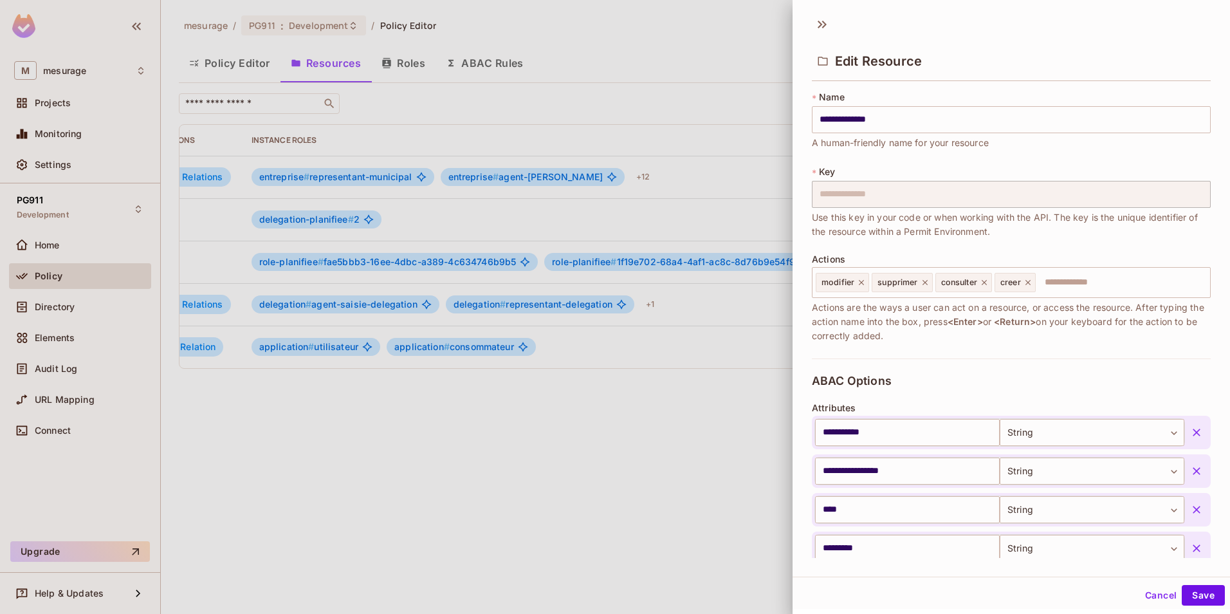
click at [1145, 595] on button "Cancel" at bounding box center [1161, 595] width 42 height 21
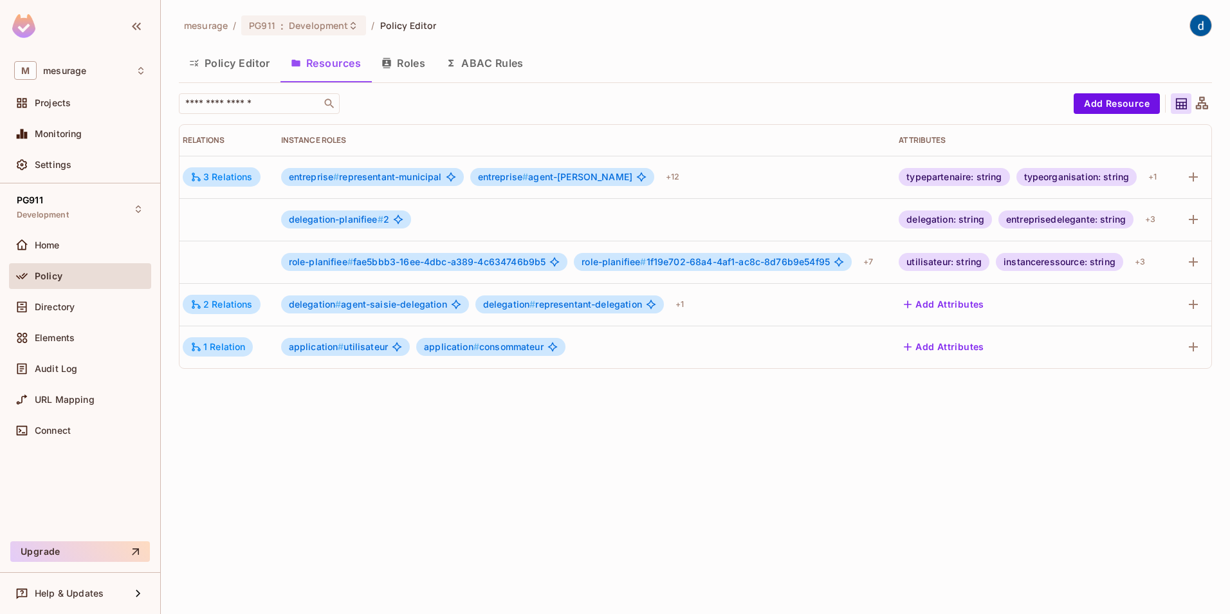
scroll to position [0, 235]
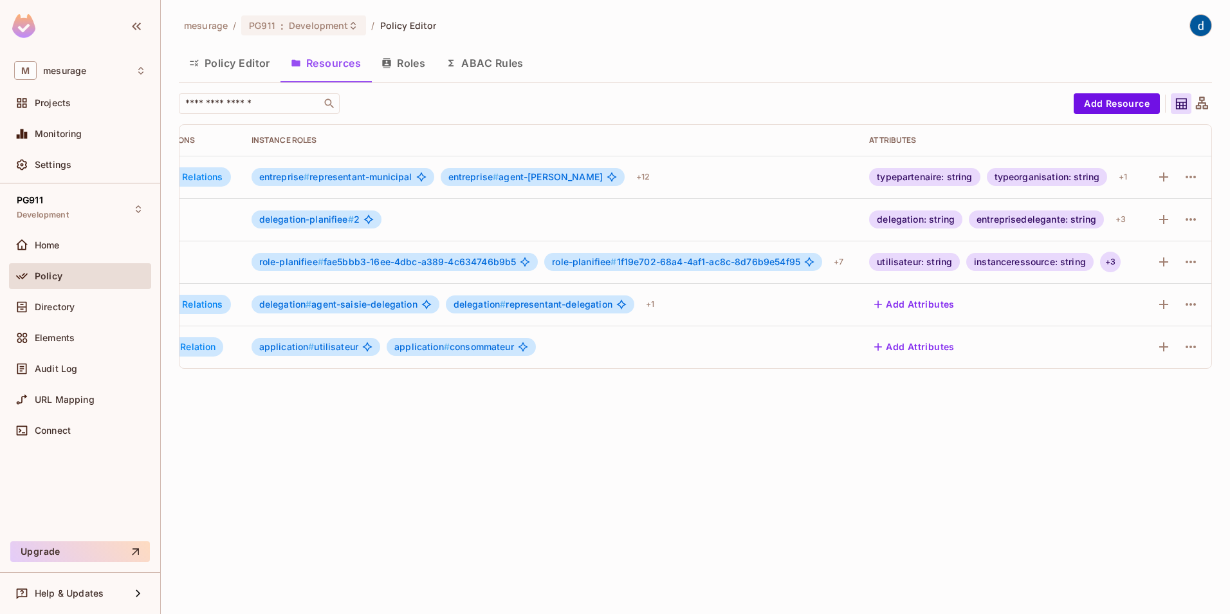
click at [1107, 266] on div "+ 3" at bounding box center [1110, 262] width 21 height 21
click at [1152, 331] on div "datedebut: string" at bounding box center [1160, 331] width 92 height 18
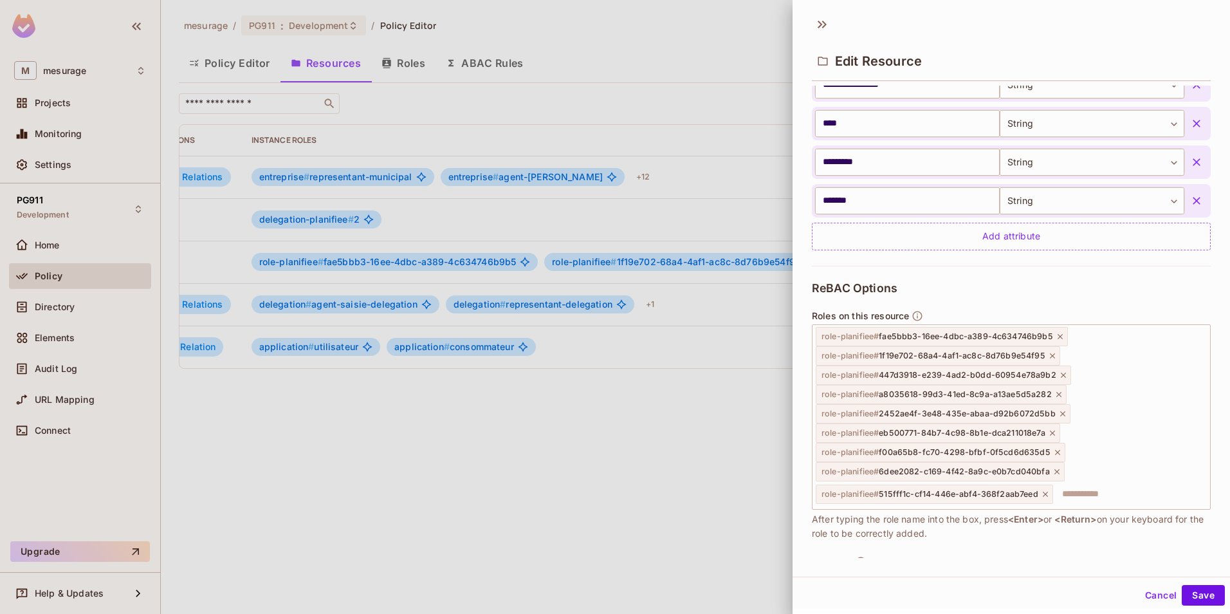
scroll to position [441, 0]
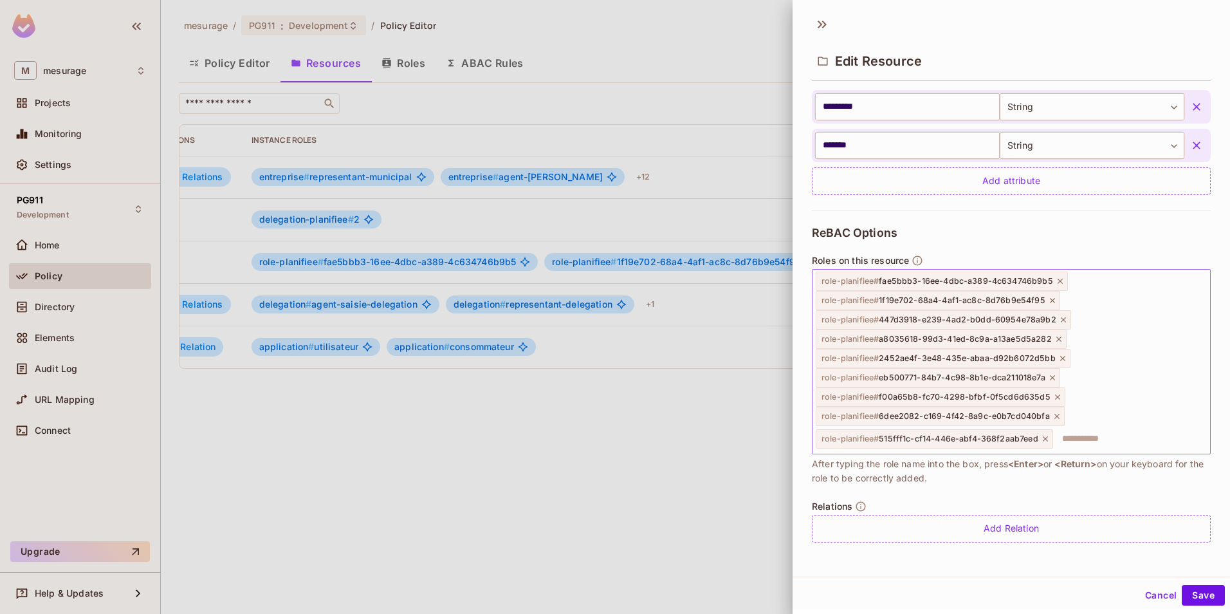
click at [961, 320] on span "role-planifiee # 447d3918-e239-4ad2-b0dd-60954e78a9b2" at bounding box center [939, 320] width 235 height 10
click at [1140, 591] on button "Cancel" at bounding box center [1161, 595] width 42 height 21
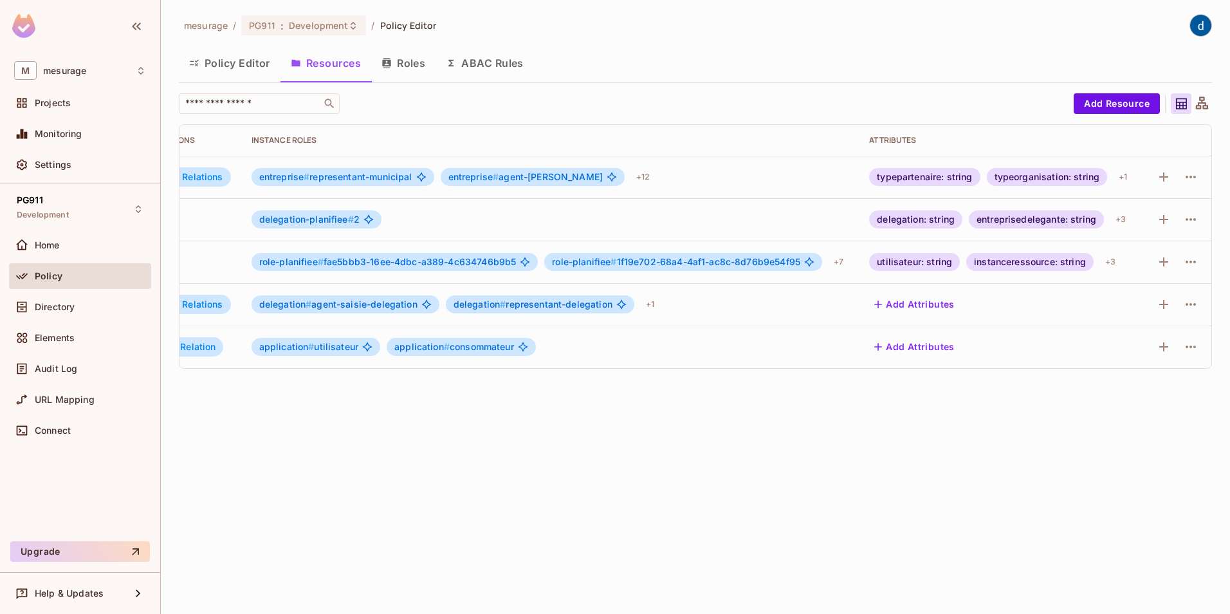
click at [408, 64] on button "Roles" at bounding box center [403, 63] width 64 height 32
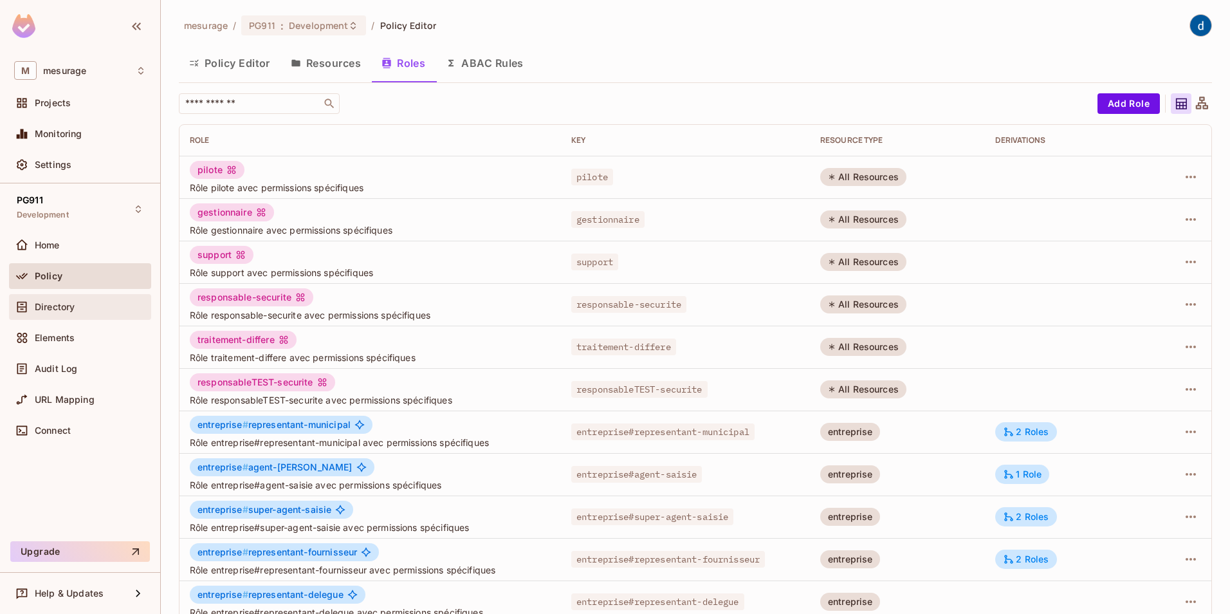
click at [83, 298] on div "Directory" at bounding box center [80, 307] width 142 height 26
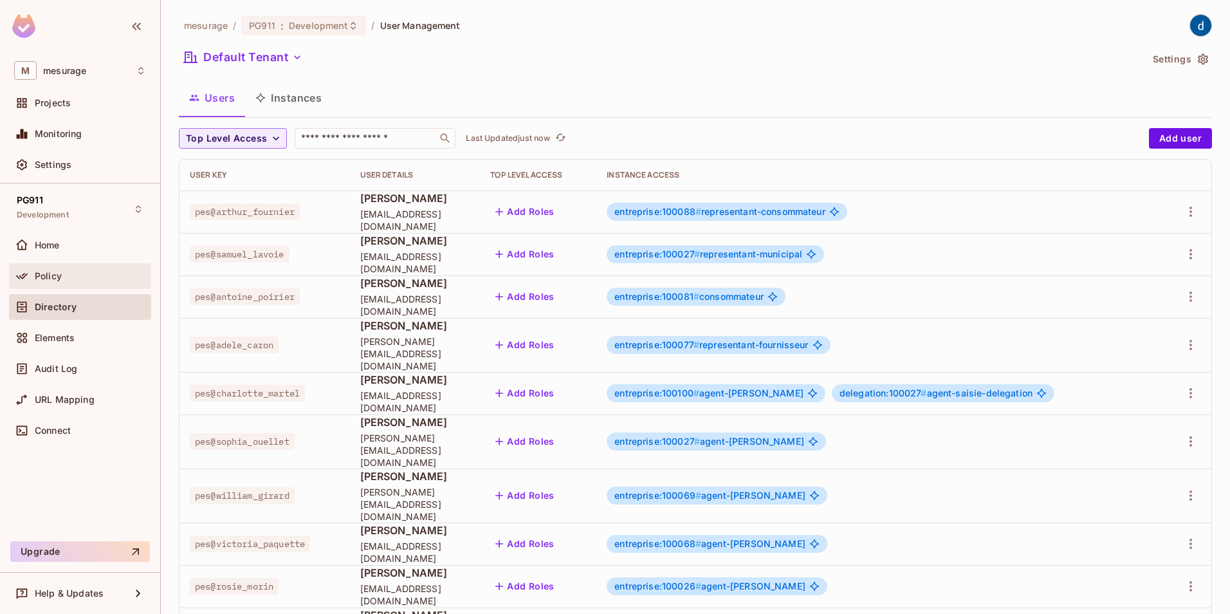
click at [54, 275] on span "Policy" at bounding box center [48, 276] width 27 height 10
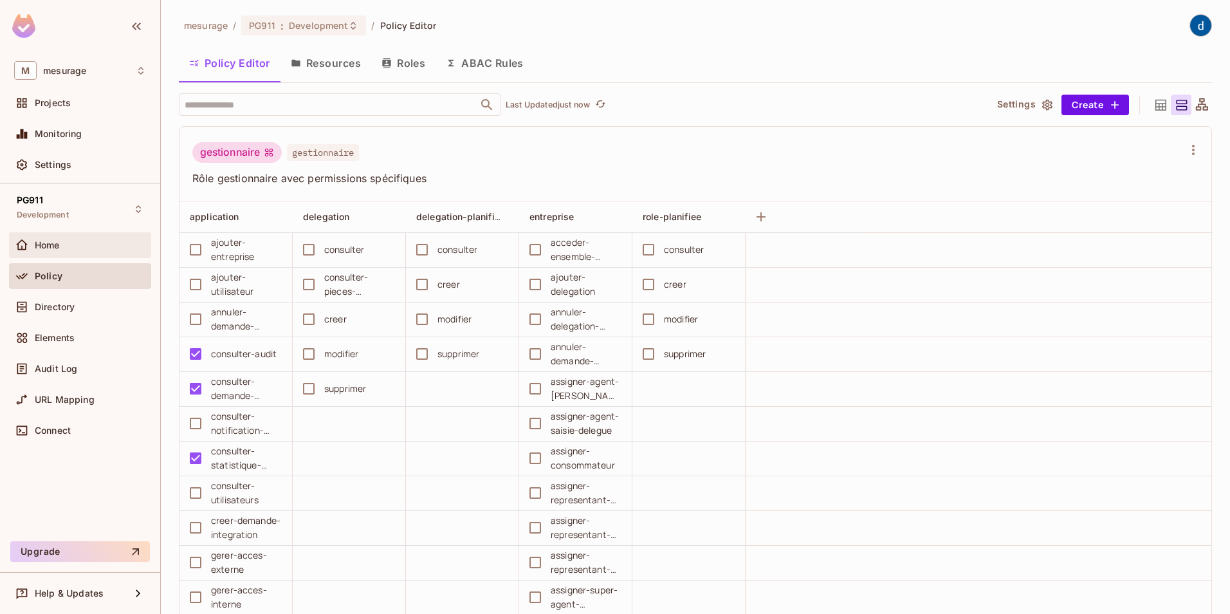
click at [55, 239] on div "Home" at bounding box center [80, 244] width 132 height 15
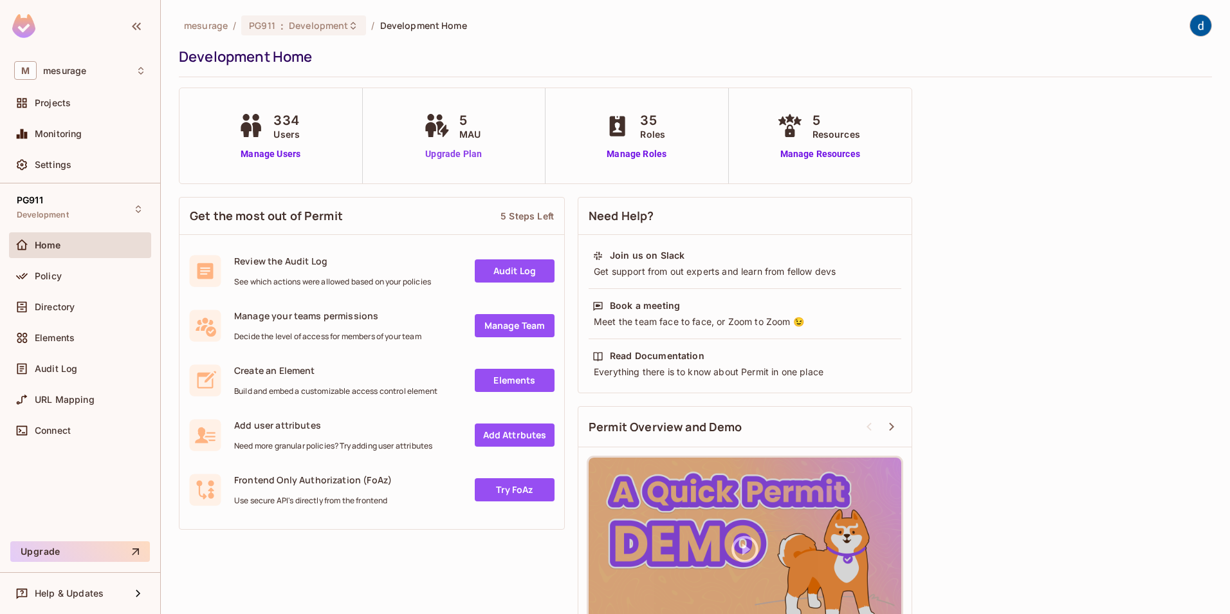
click at [459, 151] on link "Upgrade Plan" at bounding box center [454, 154] width 66 height 14
click at [844, 132] on span "Resources" at bounding box center [837, 134] width 48 height 14
click at [828, 151] on link "Manage Resources" at bounding box center [820, 154] width 93 height 14
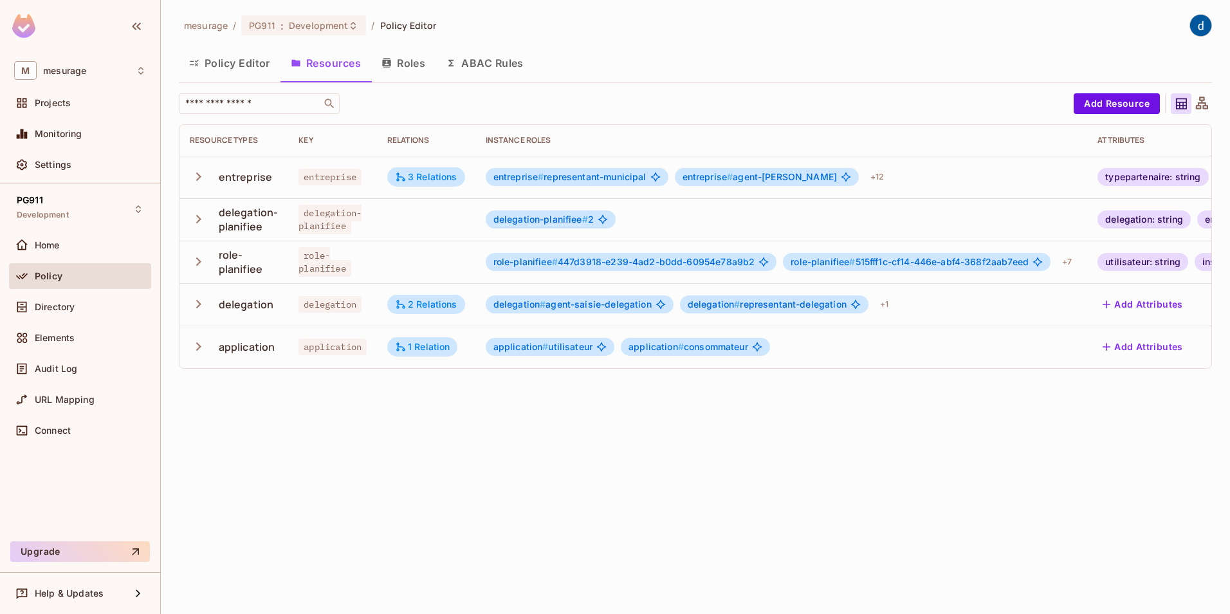
click at [1184, 104] on icon at bounding box center [1182, 104] width 16 height 16
click at [1204, 102] on icon at bounding box center [1202, 104] width 16 height 16
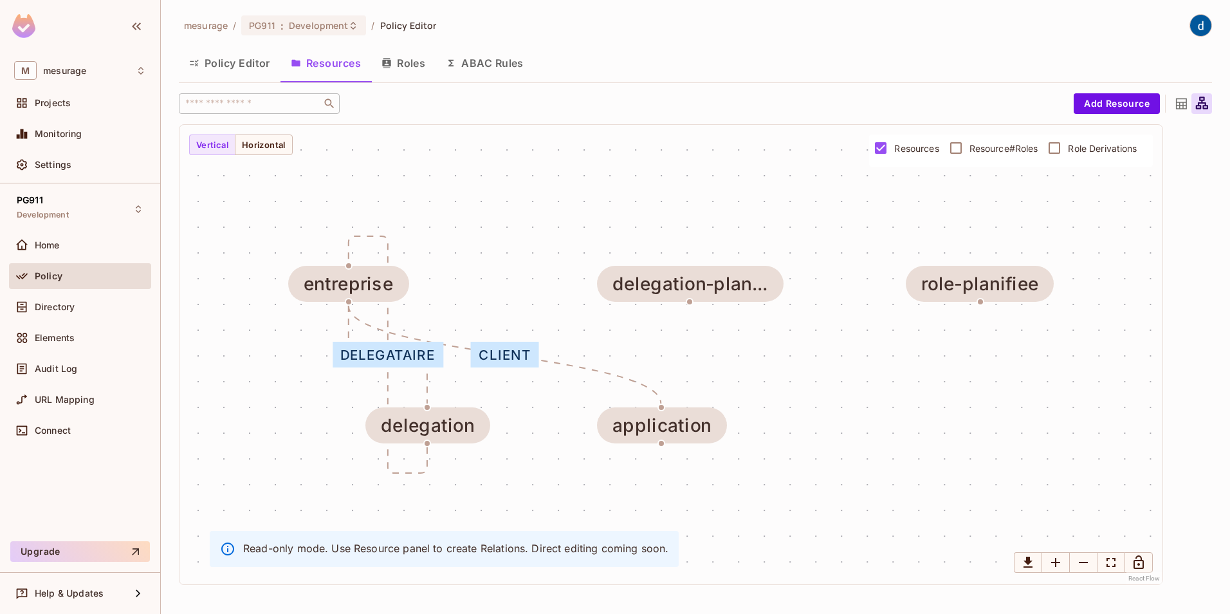
click at [1178, 107] on icon at bounding box center [1182, 104] width 16 height 16
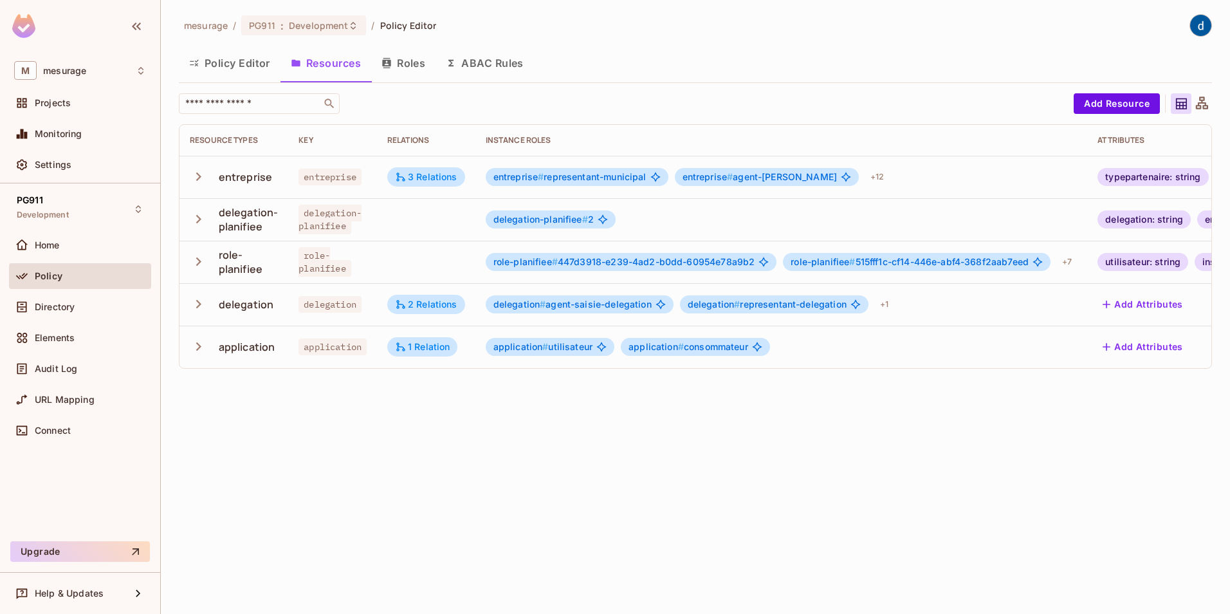
click at [61, 279] on span "Policy" at bounding box center [49, 276] width 28 height 10
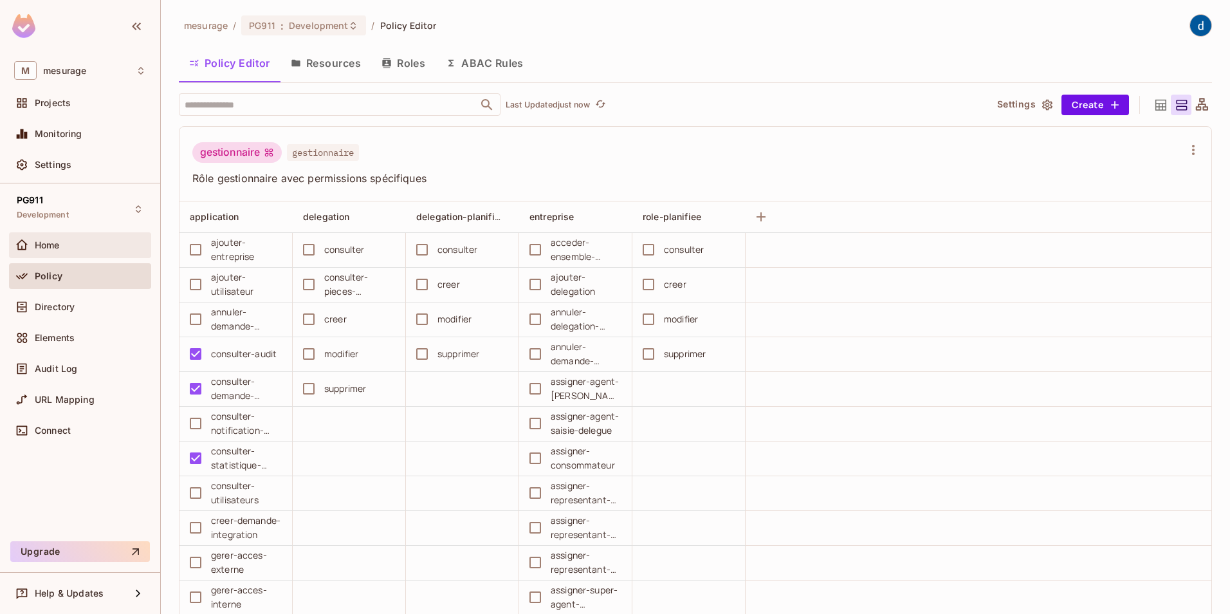
click at [59, 244] on span "Home" at bounding box center [47, 245] width 25 height 10
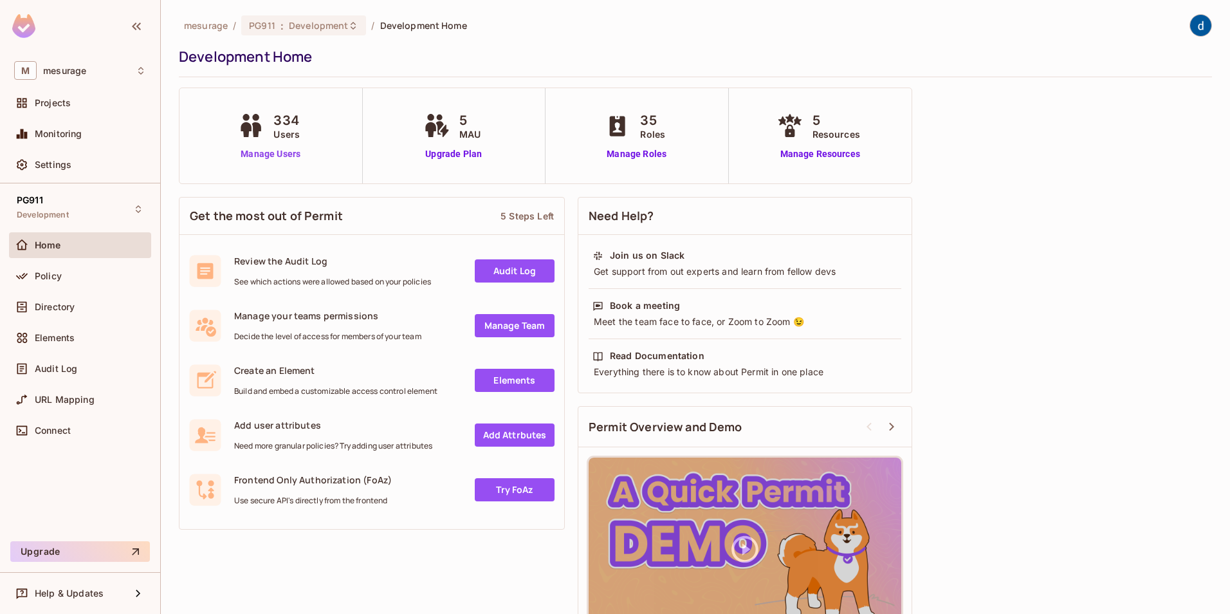
click at [275, 152] on link "Manage Users" at bounding box center [270, 154] width 71 height 14
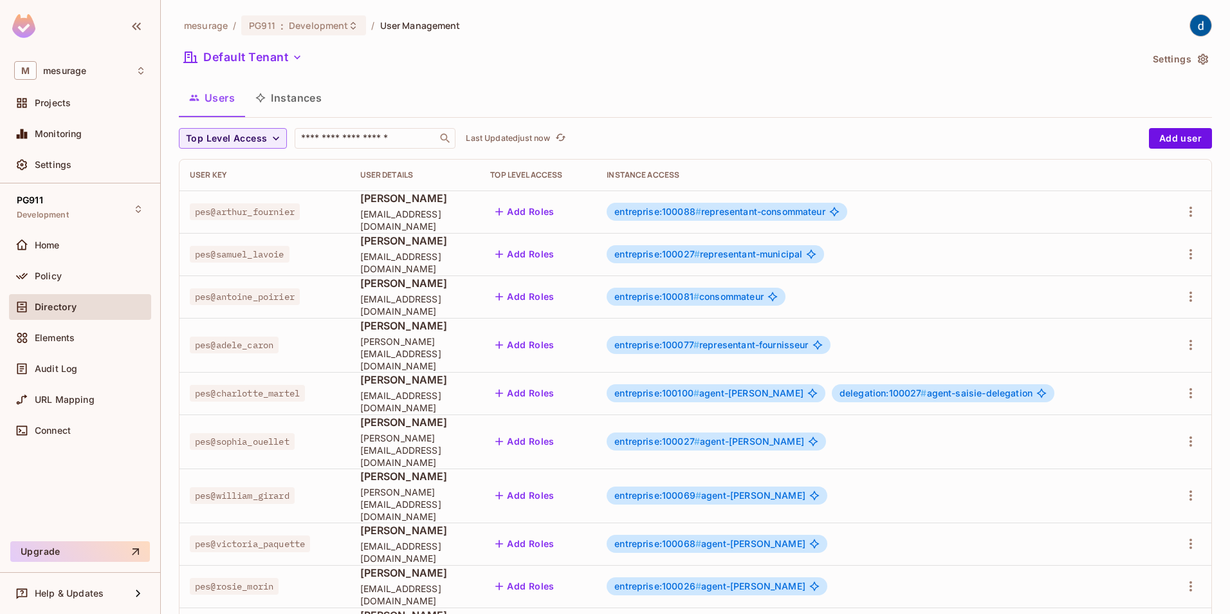
click at [311, 107] on button "Instances" at bounding box center [288, 98] width 87 height 32
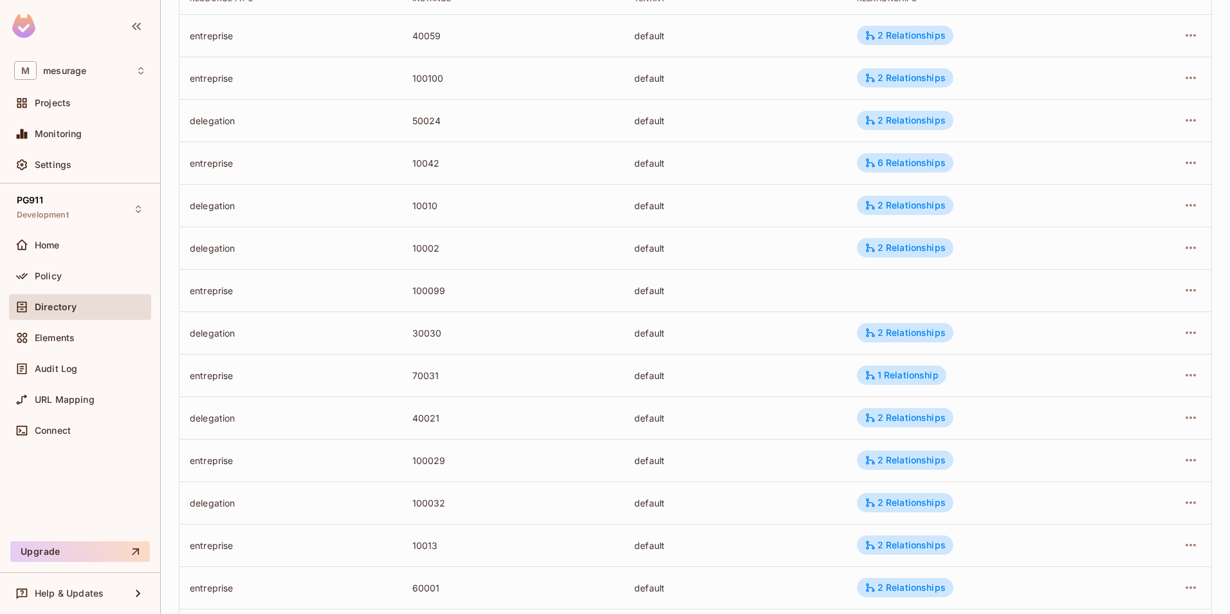
scroll to position [193, 0]
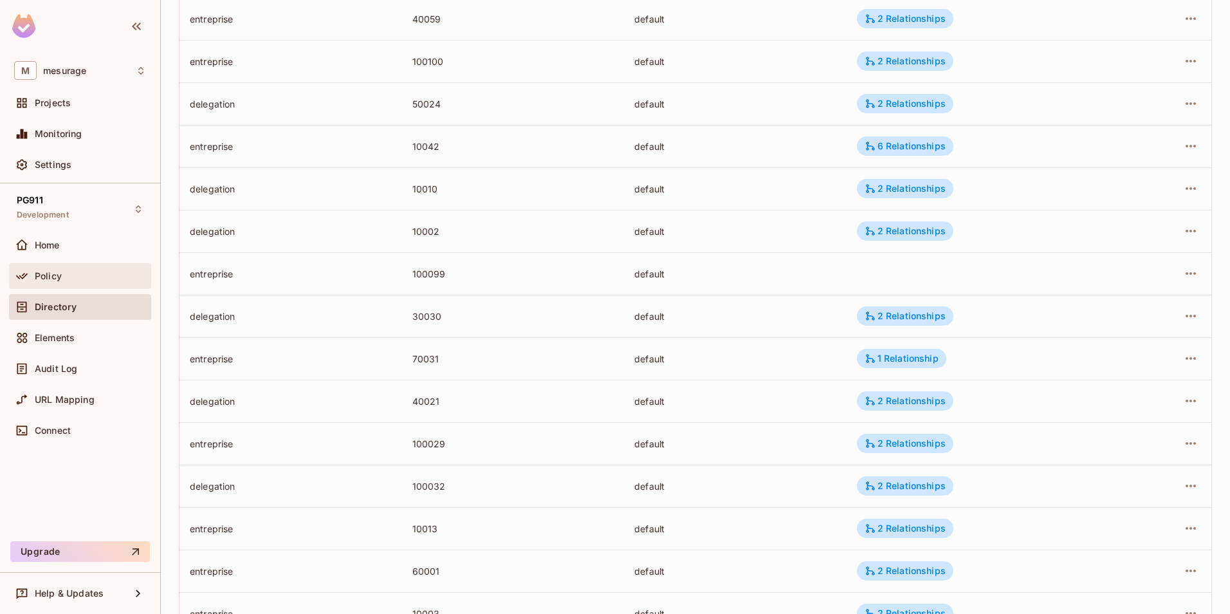
click at [57, 279] on span "Policy" at bounding box center [48, 276] width 27 height 10
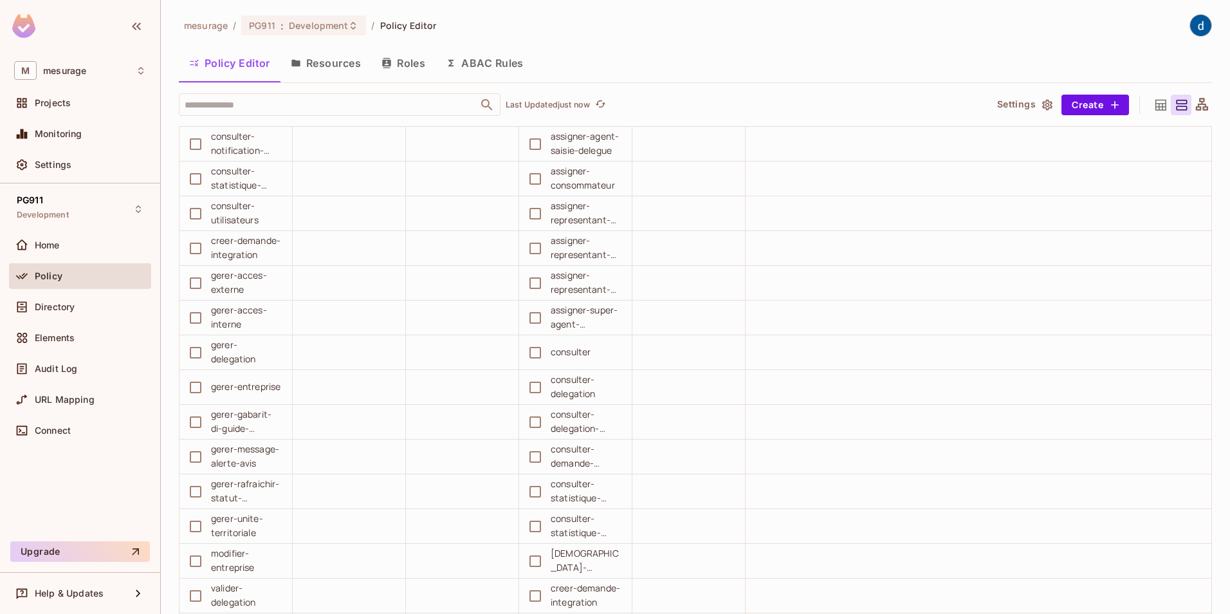
scroll to position [4890, 0]
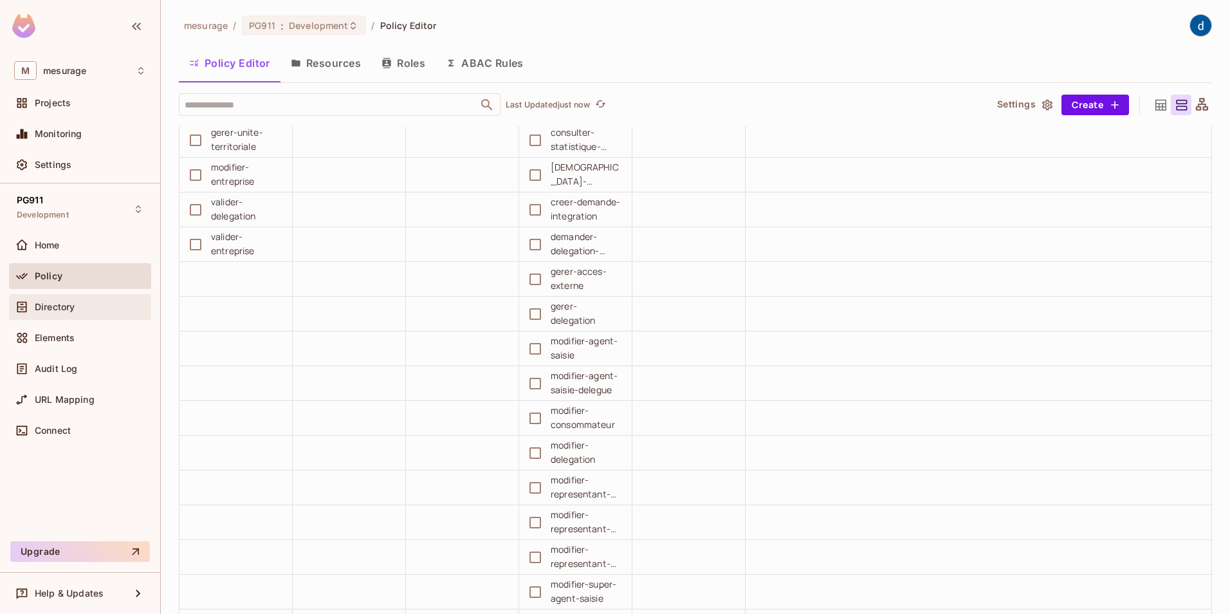
click at [45, 300] on div "Directory" at bounding box center [80, 306] width 132 height 15
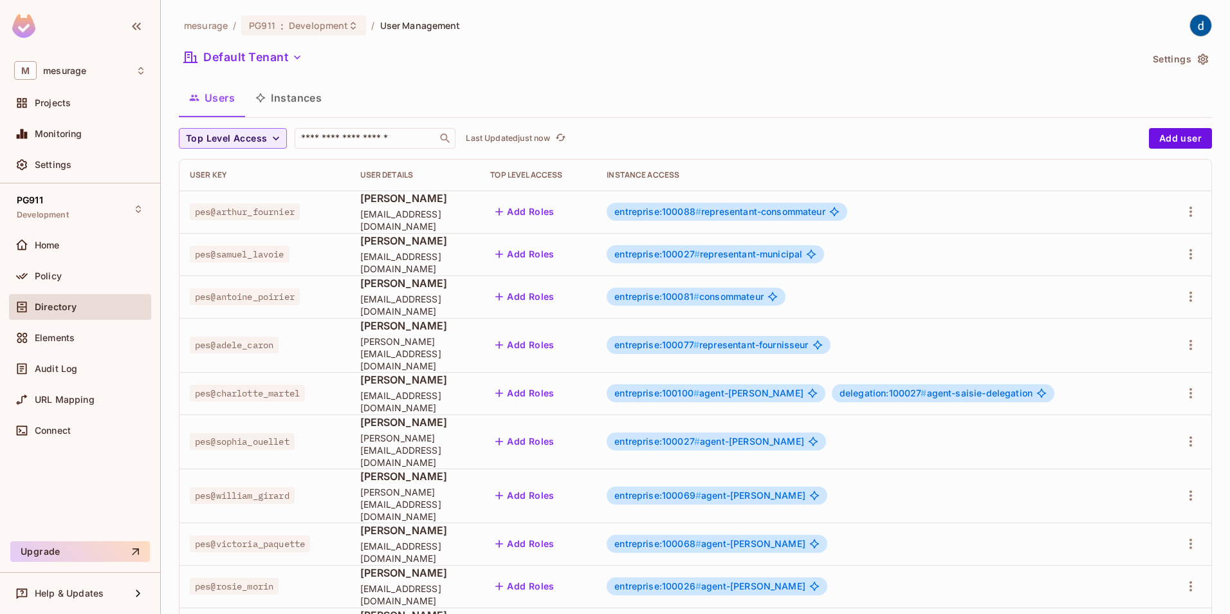
click at [299, 103] on button "Instances" at bounding box center [288, 98] width 87 height 32
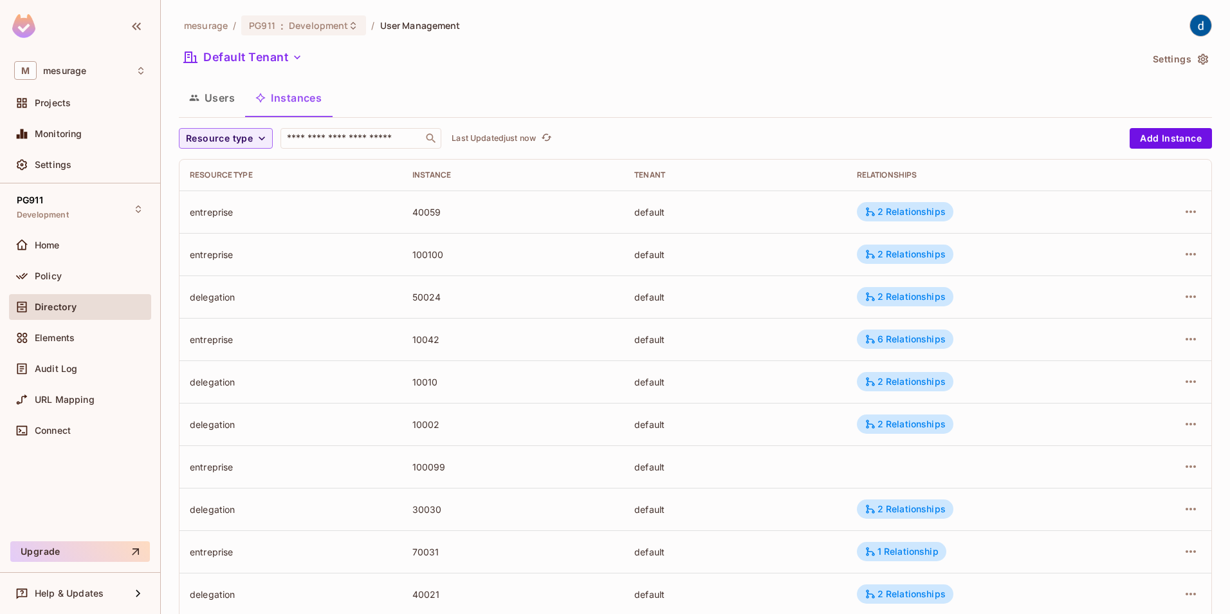
click at [225, 97] on button "Users" at bounding box center [212, 98] width 66 height 32
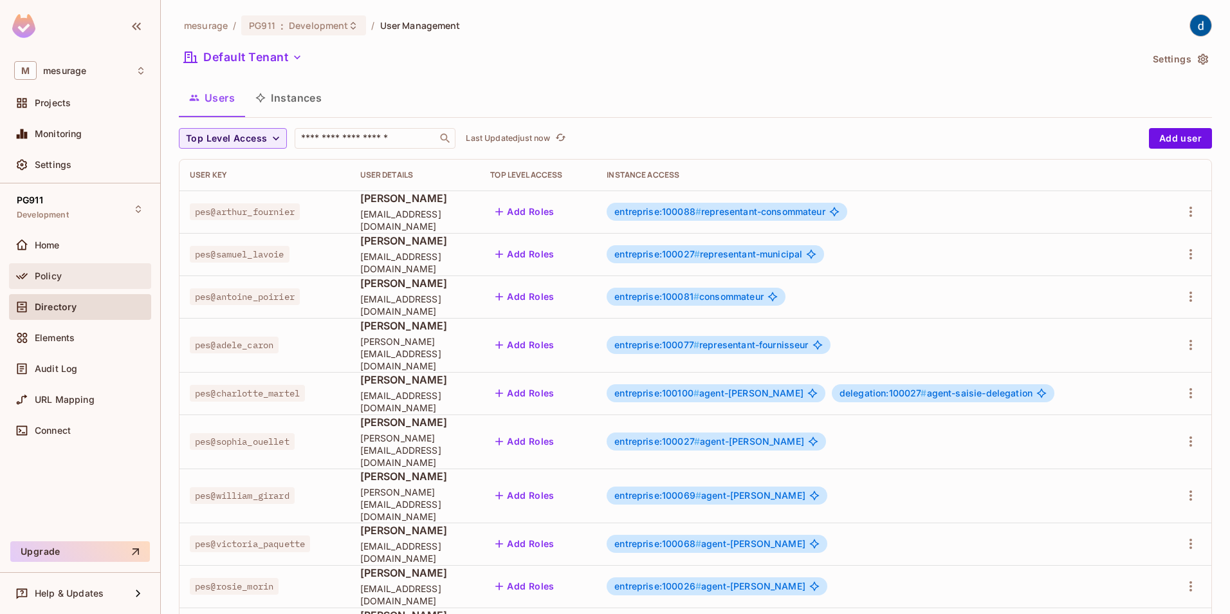
click at [44, 271] on span "Policy" at bounding box center [48, 276] width 27 height 10
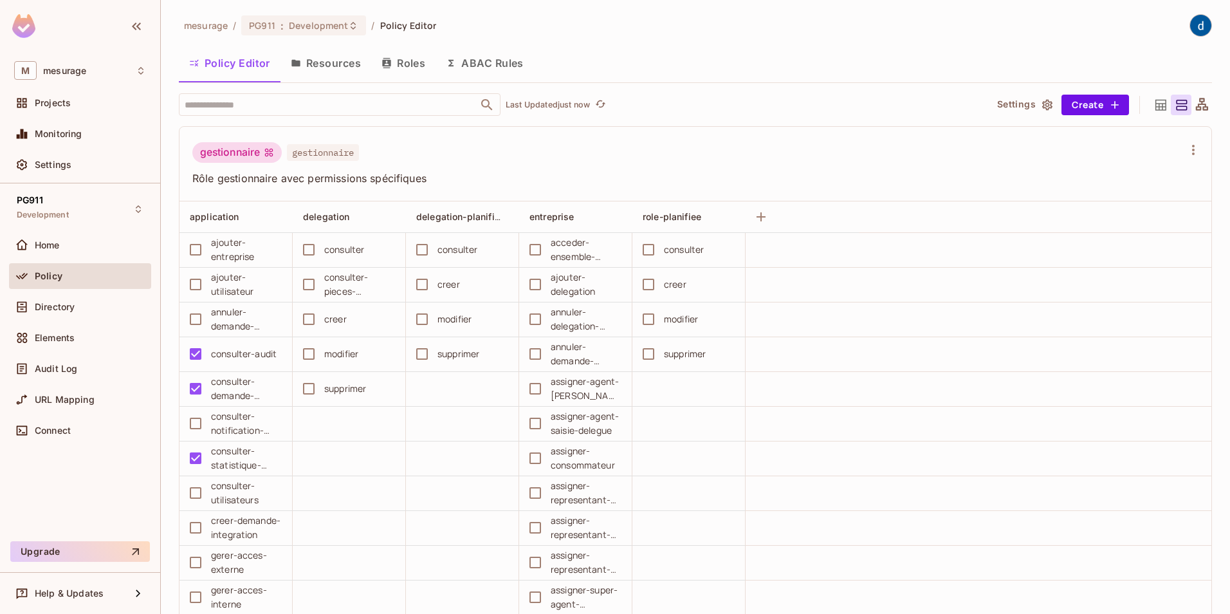
click at [324, 58] on button "Resources" at bounding box center [326, 63] width 91 height 32
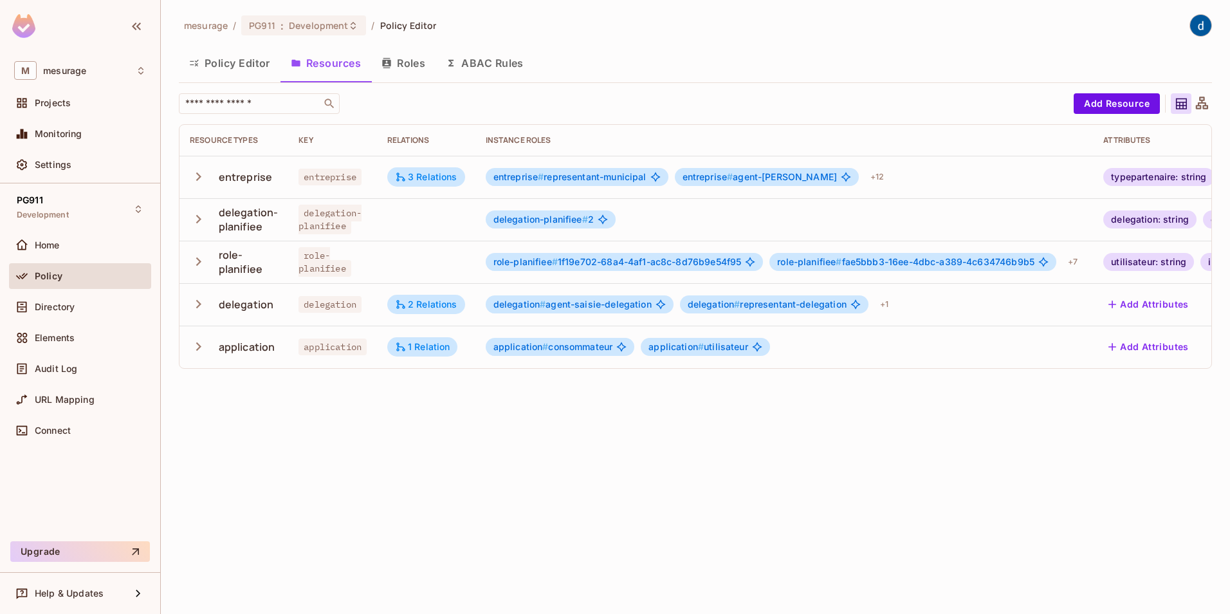
click at [410, 62] on button "Roles" at bounding box center [403, 63] width 64 height 32
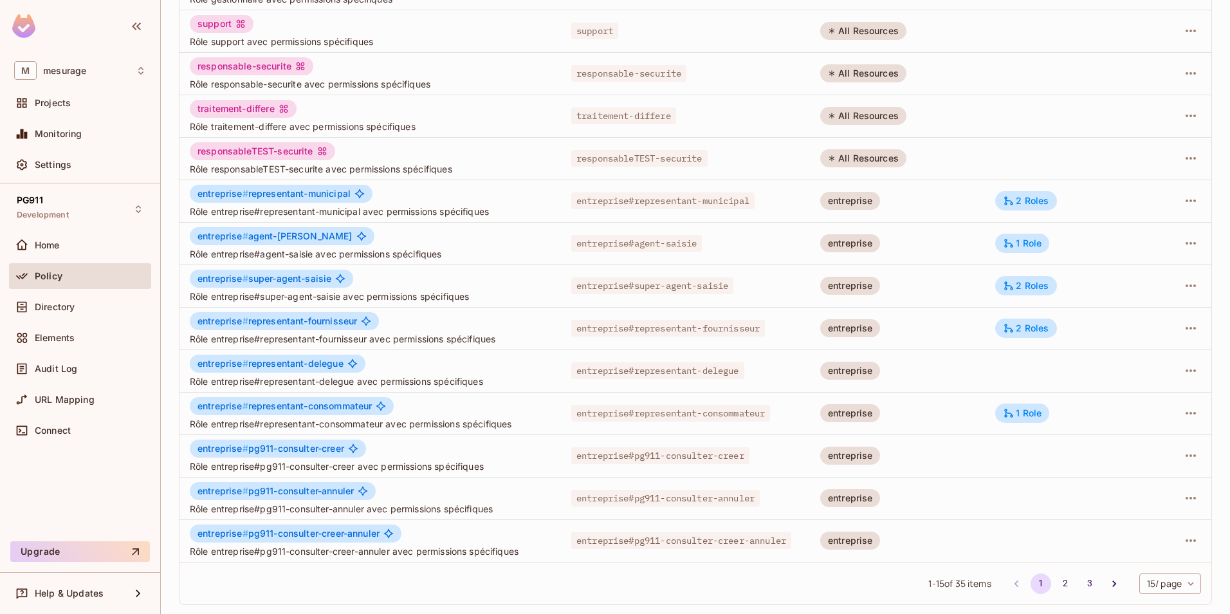
scroll to position [232, 0]
click at [1080, 578] on button "3" at bounding box center [1090, 582] width 21 height 21
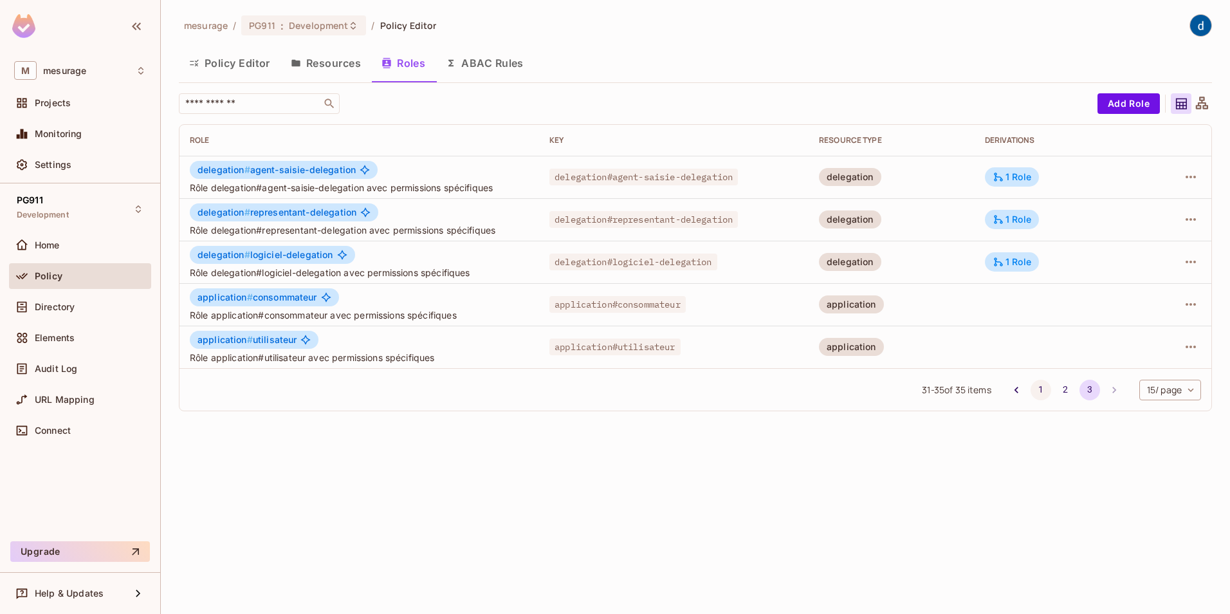
click at [1044, 395] on button "1" at bounding box center [1041, 390] width 21 height 21
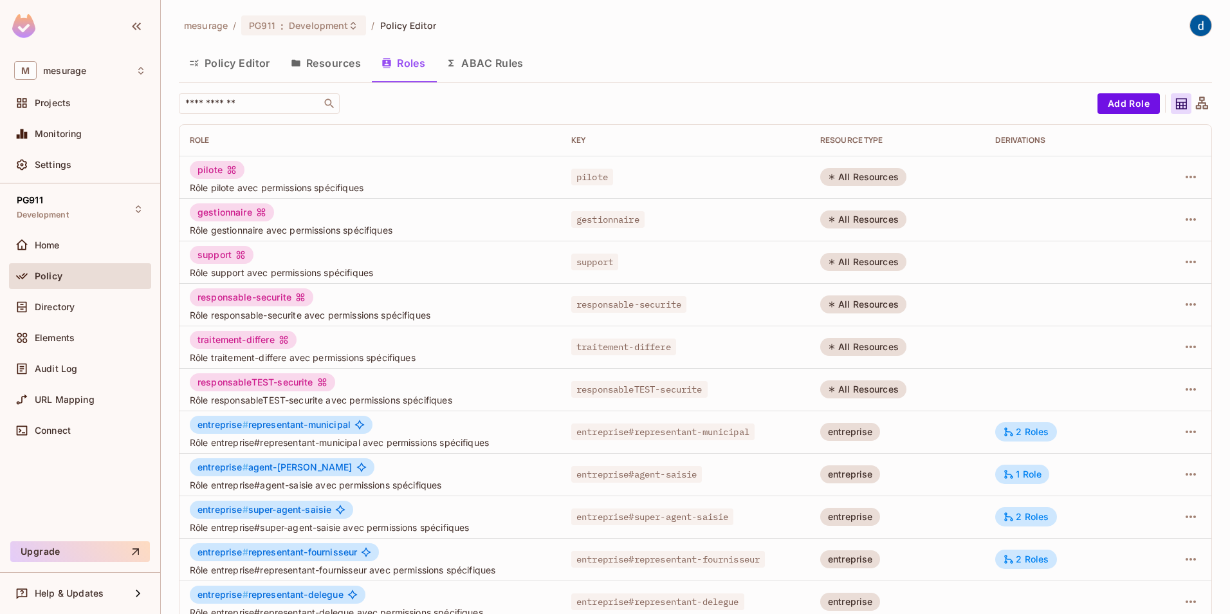
scroll to position [232, 0]
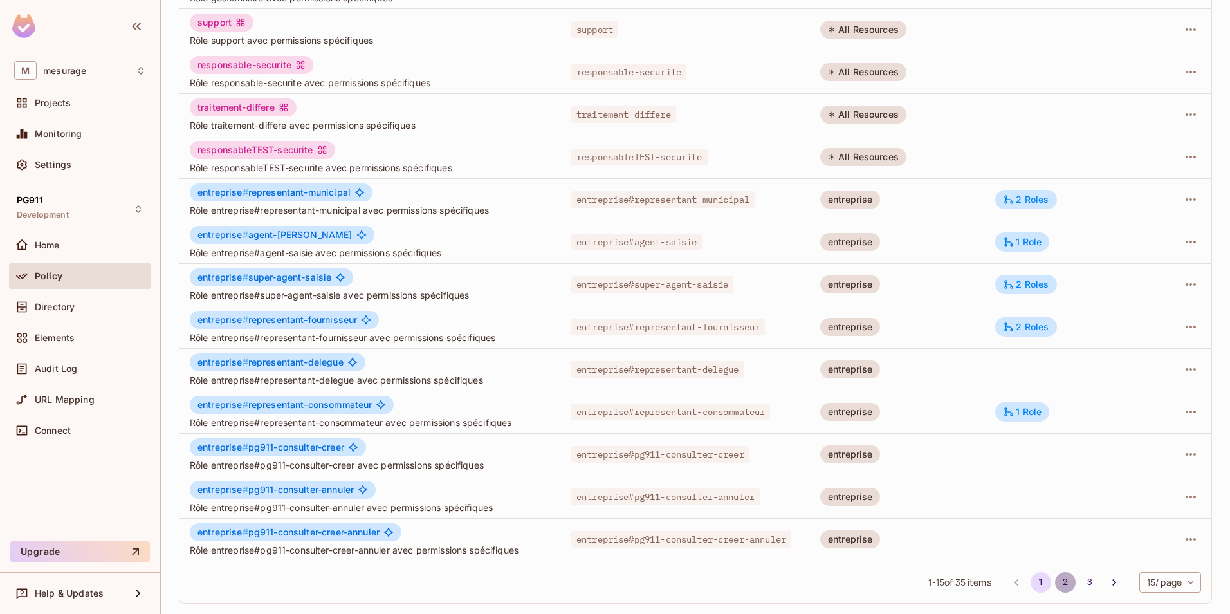
click at [1056, 580] on button "2" at bounding box center [1065, 582] width 21 height 21
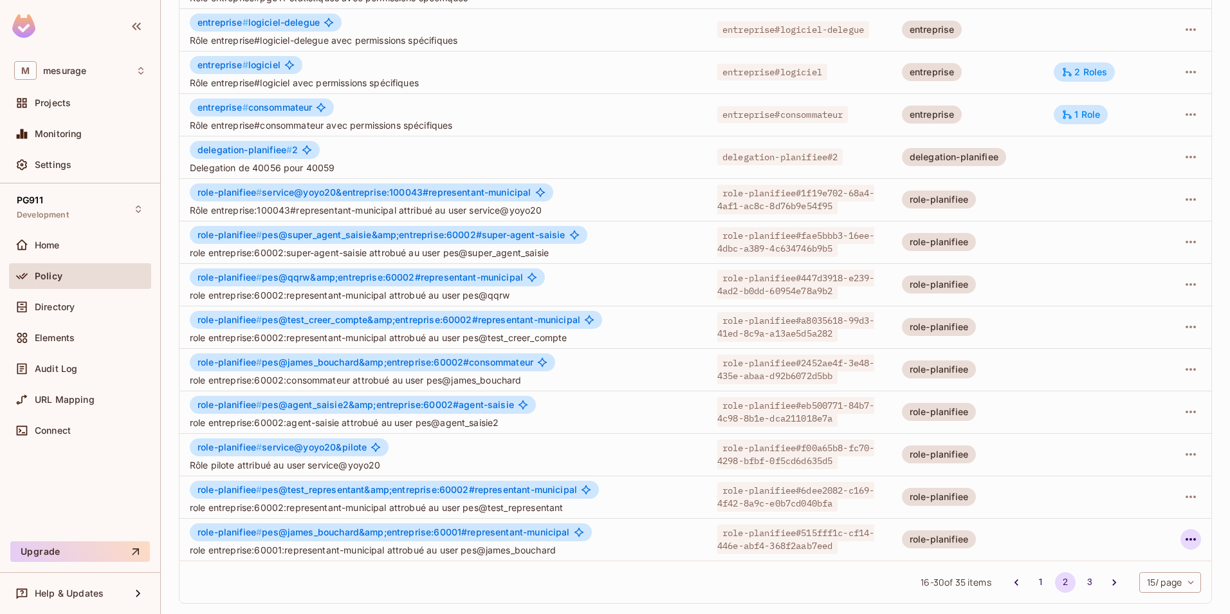
click at [1183, 537] on icon "button" at bounding box center [1190, 538] width 15 height 15
click at [1143, 555] on div "Edit Attributes" at bounding box center [1137, 555] width 64 height 13
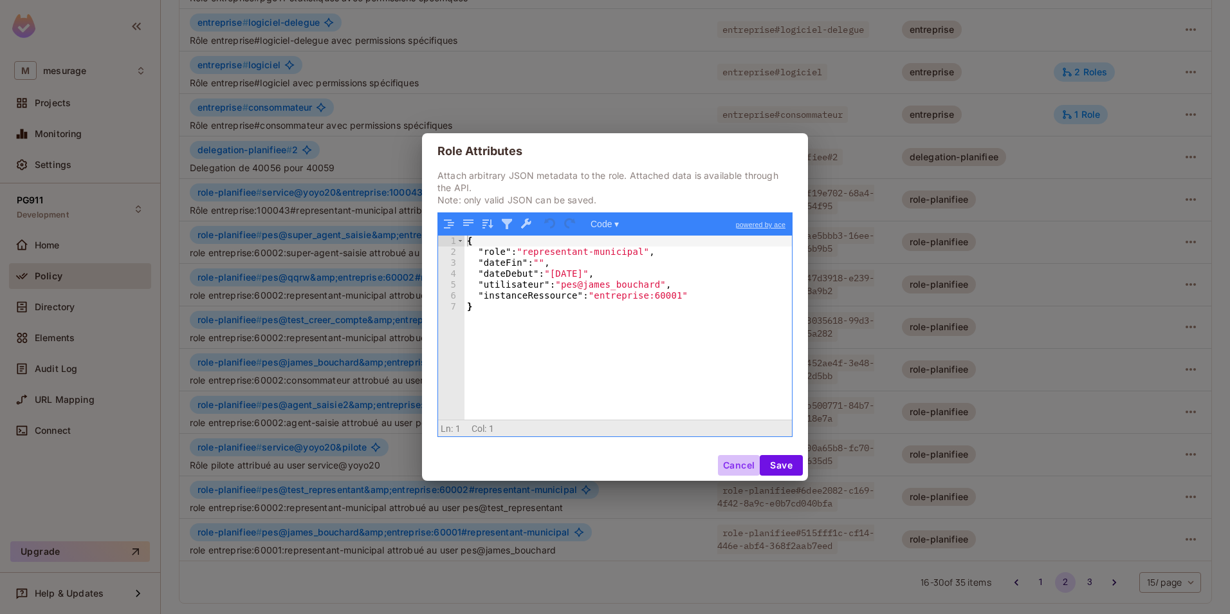
click at [736, 459] on button "Cancel" at bounding box center [739, 465] width 42 height 21
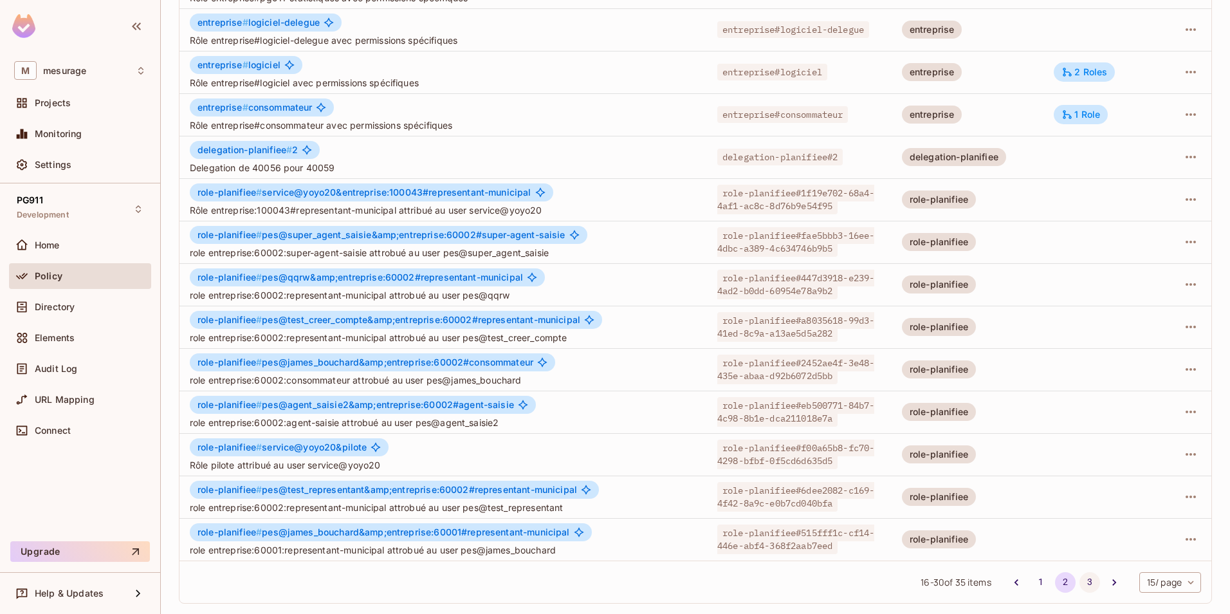
click at [1080, 580] on button "3" at bounding box center [1090, 582] width 21 height 21
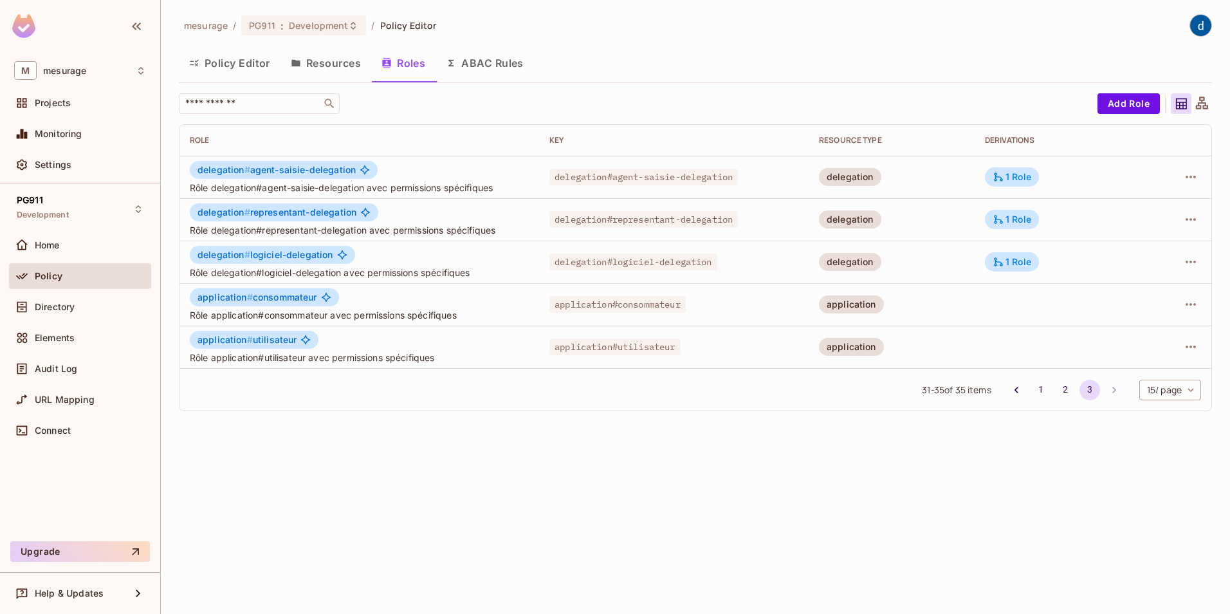
scroll to position [0, 0]
click at [1060, 390] on button "2" at bounding box center [1065, 390] width 21 height 21
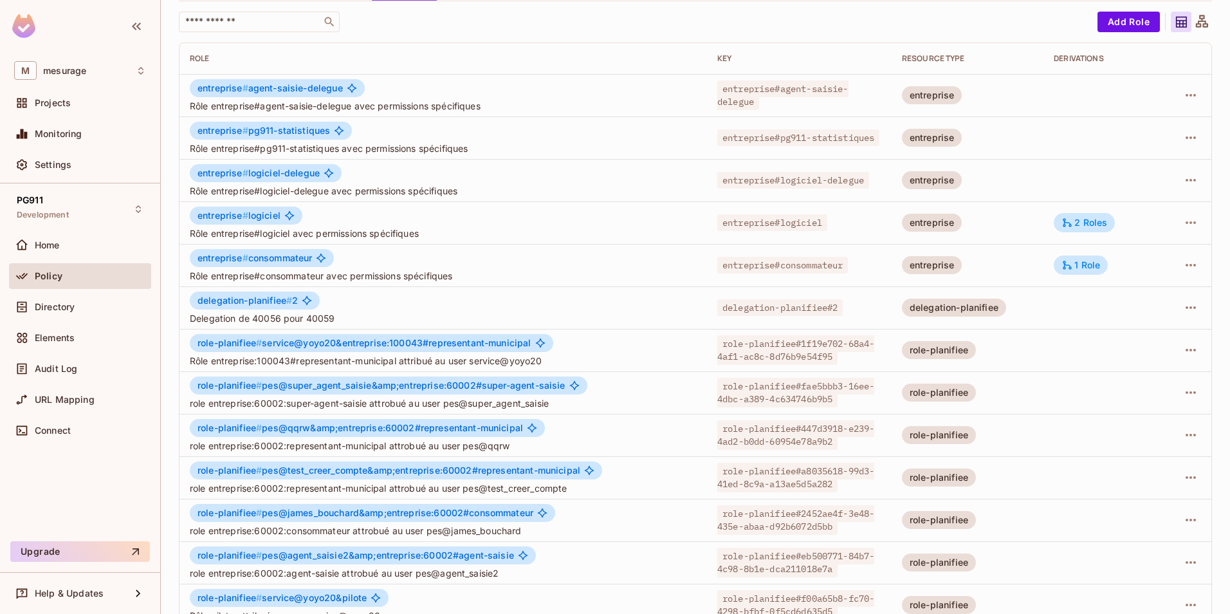
scroll to position [232, 0]
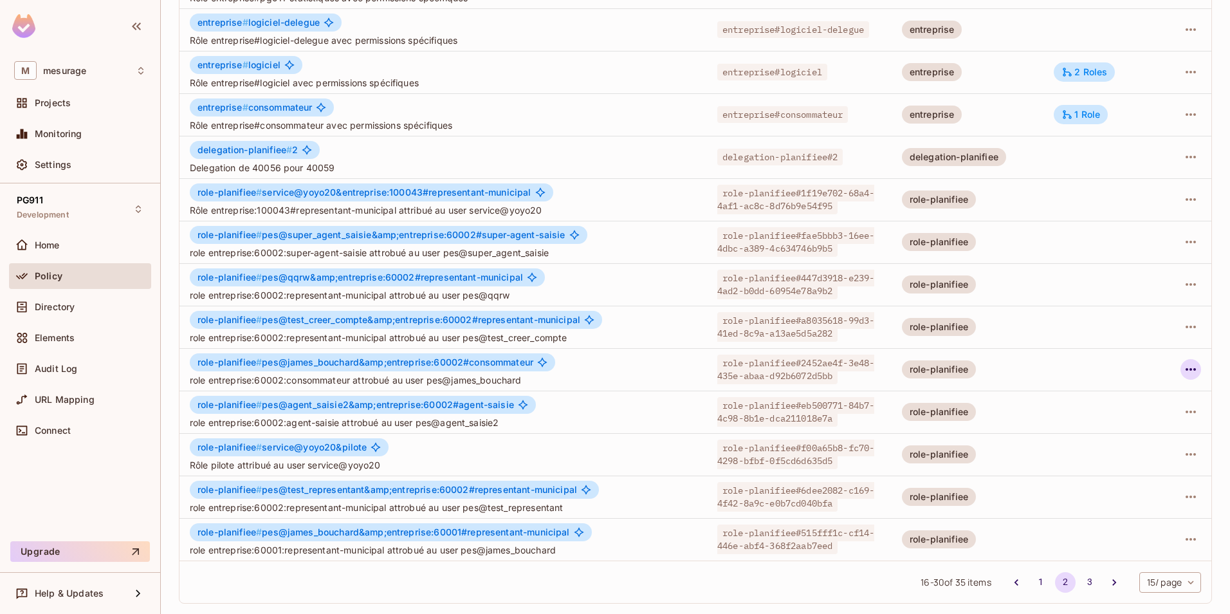
click at [1183, 371] on icon "button" at bounding box center [1190, 369] width 15 height 15
click at [1129, 421] on div "Edit Attributes" at bounding box center [1137, 427] width 64 height 13
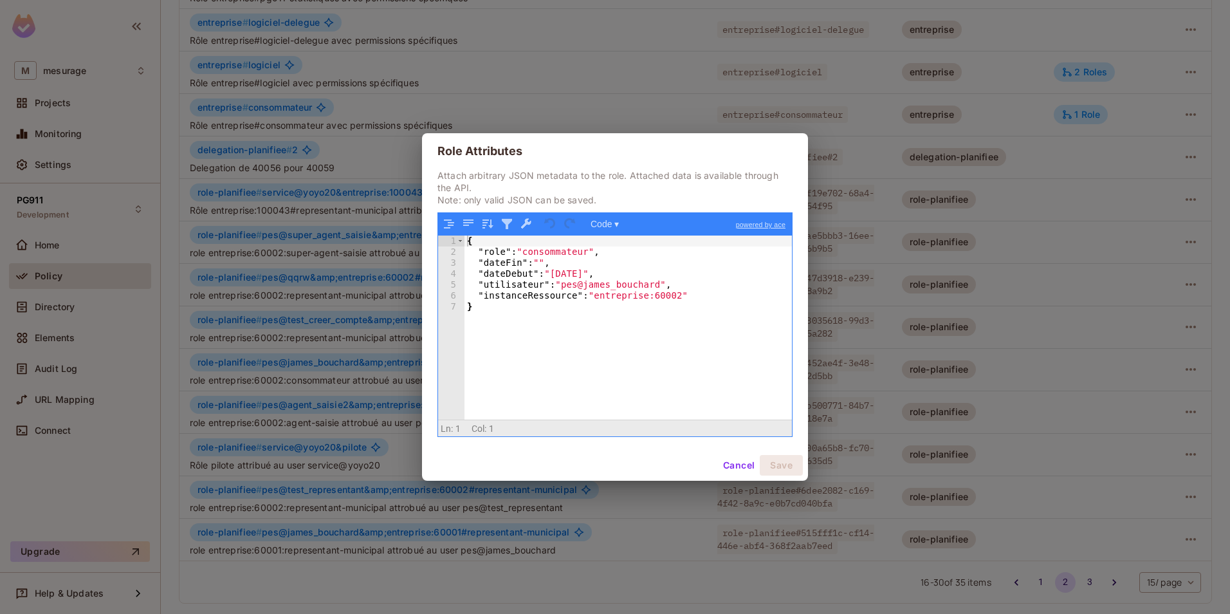
click at [728, 468] on button "Cancel" at bounding box center [739, 465] width 42 height 21
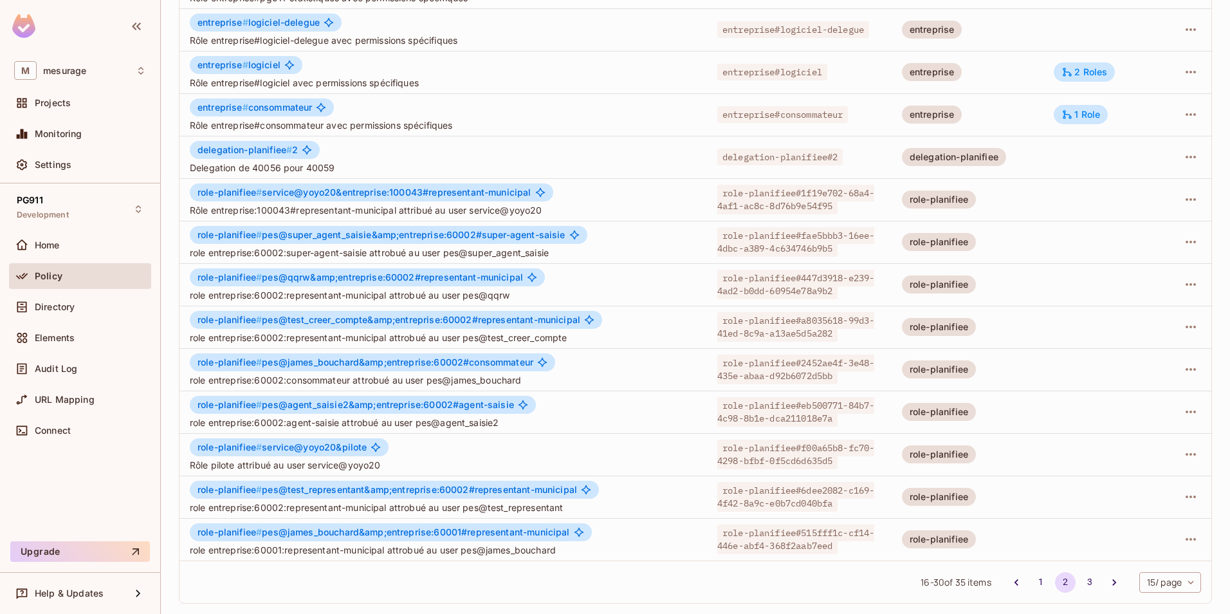
click at [409, 580] on div "16 - 30 of 35 items 1 2 3 15 / page ** ​" at bounding box center [696, 581] width 1032 height 42
click at [1183, 237] on icon "button" at bounding box center [1190, 241] width 15 height 15
click at [1115, 296] on div "Edit Attributes" at bounding box center [1137, 299] width 64 height 13
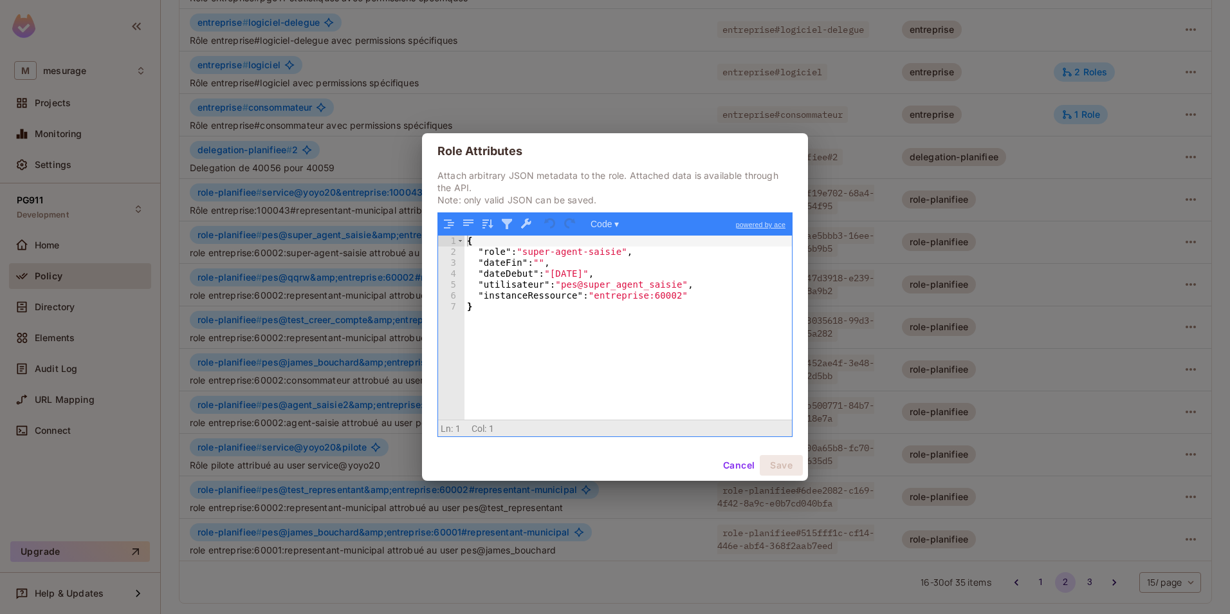
click at [732, 463] on button "Cancel" at bounding box center [739, 465] width 42 height 21
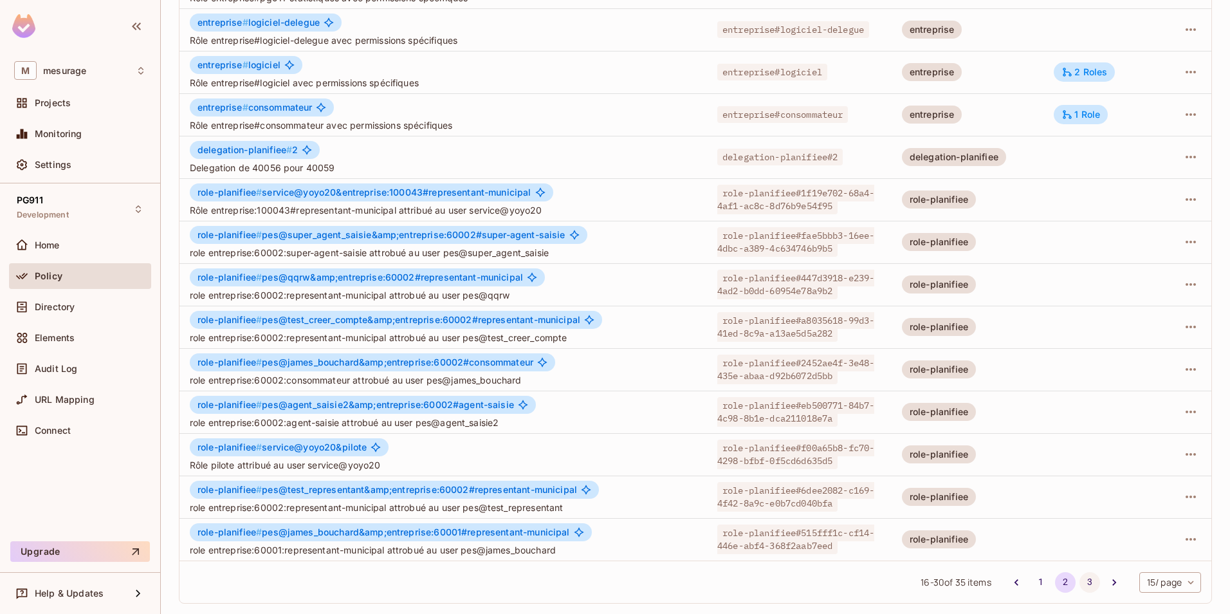
click at [1080, 582] on button "3" at bounding box center [1090, 582] width 21 height 21
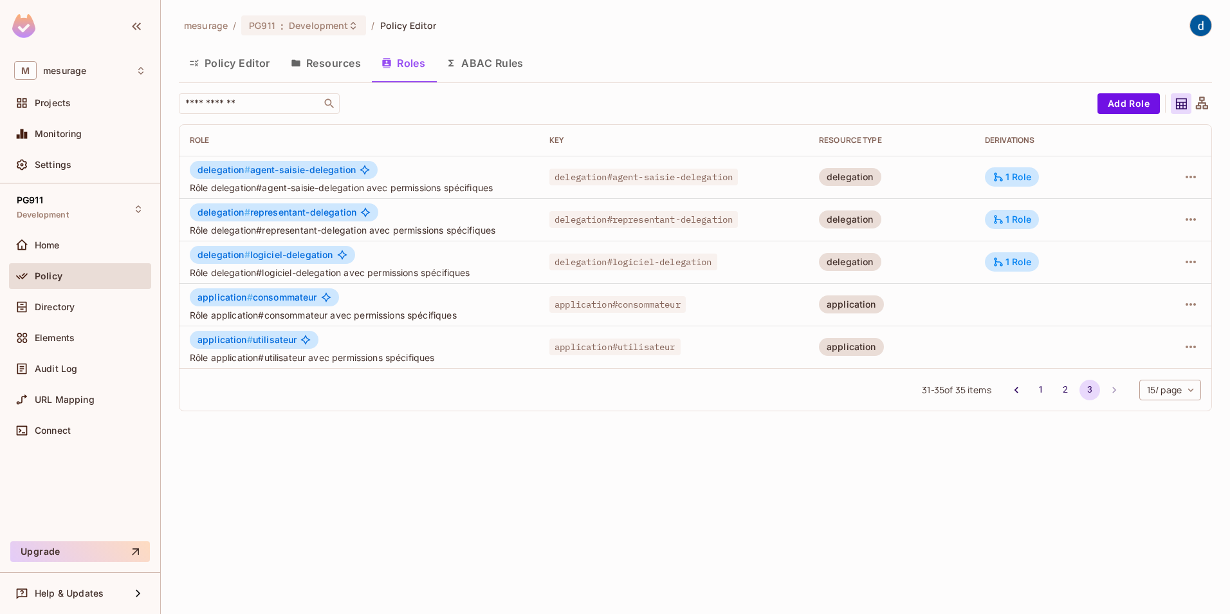
scroll to position [0, 0]
click at [1041, 390] on button "1" at bounding box center [1041, 390] width 21 height 21
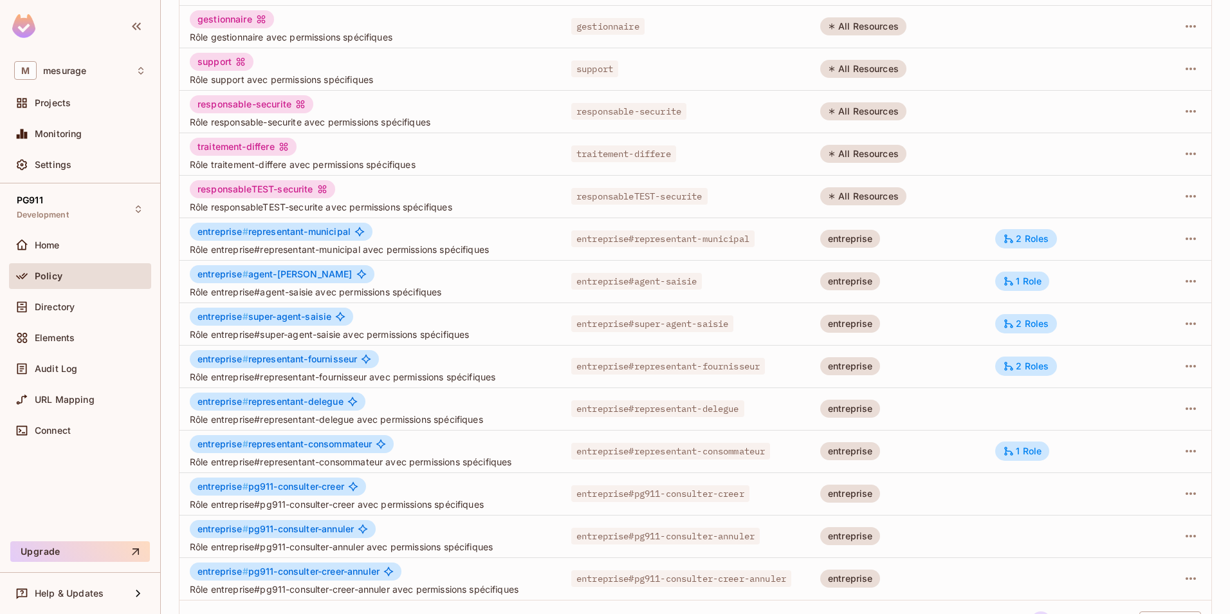
scroll to position [232, 0]
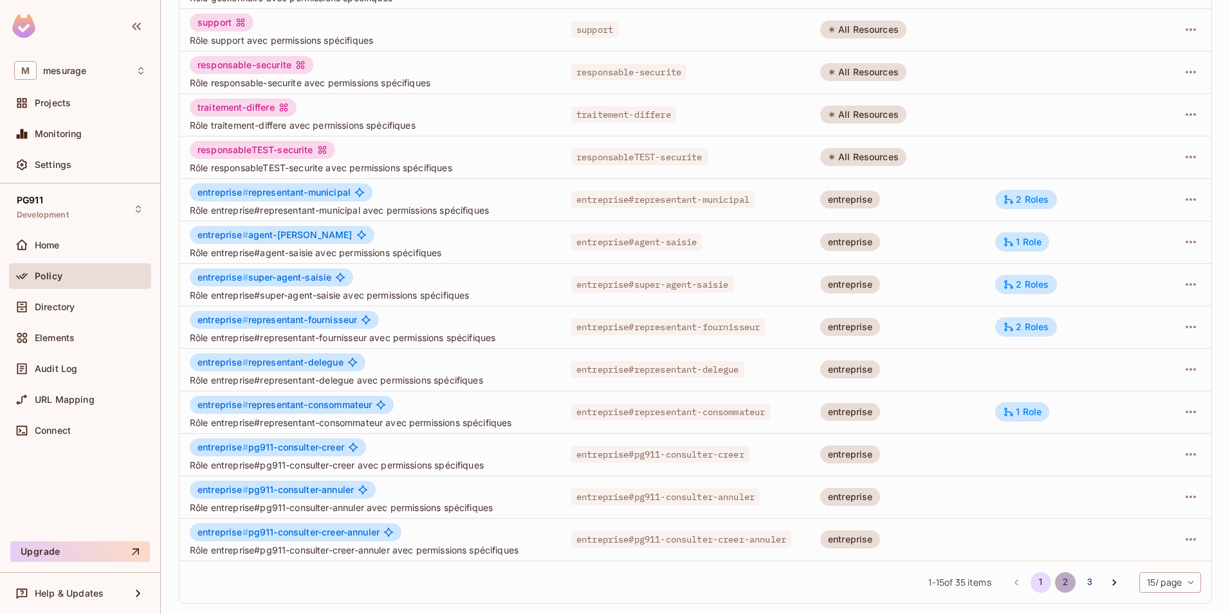
click at [1055, 578] on button "2" at bounding box center [1065, 582] width 21 height 21
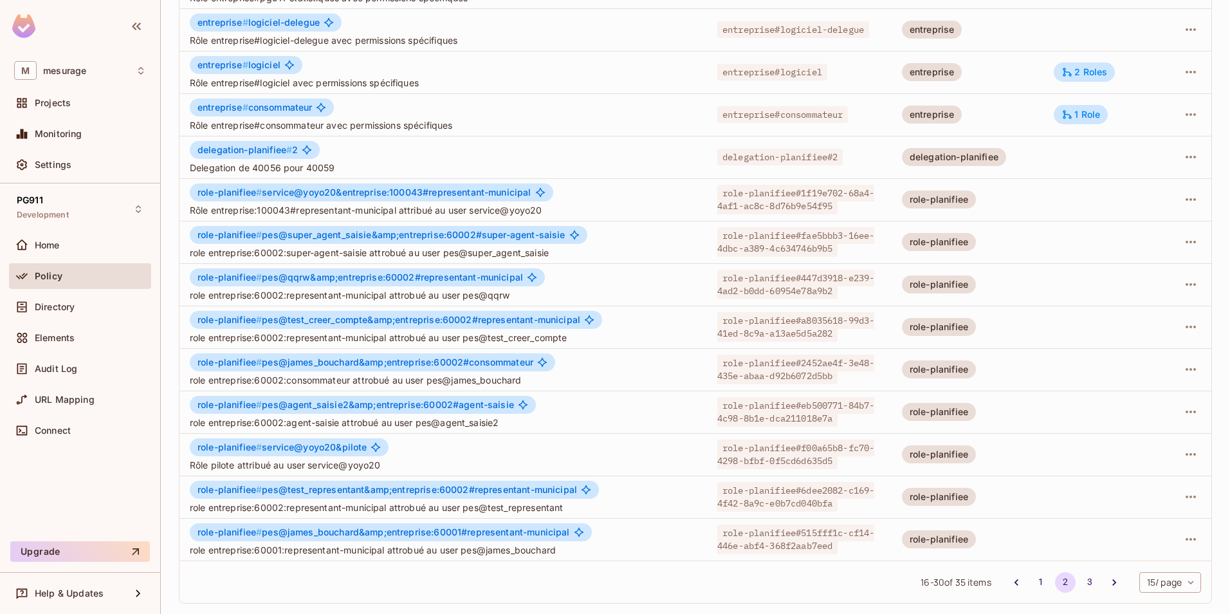
click at [50, 274] on span "Policy" at bounding box center [49, 276] width 28 height 10
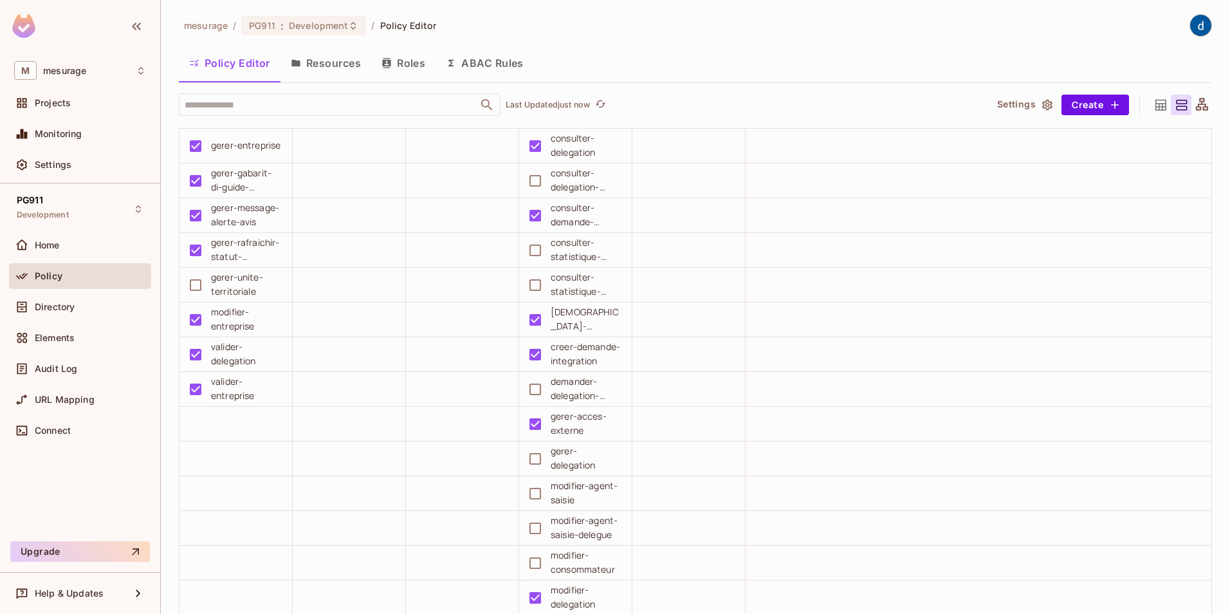
scroll to position [1930, 0]
click at [1172, 598] on button "Save Changes" at bounding box center [1180, 594] width 79 height 21
